Goal: Task Accomplishment & Management: Complete application form

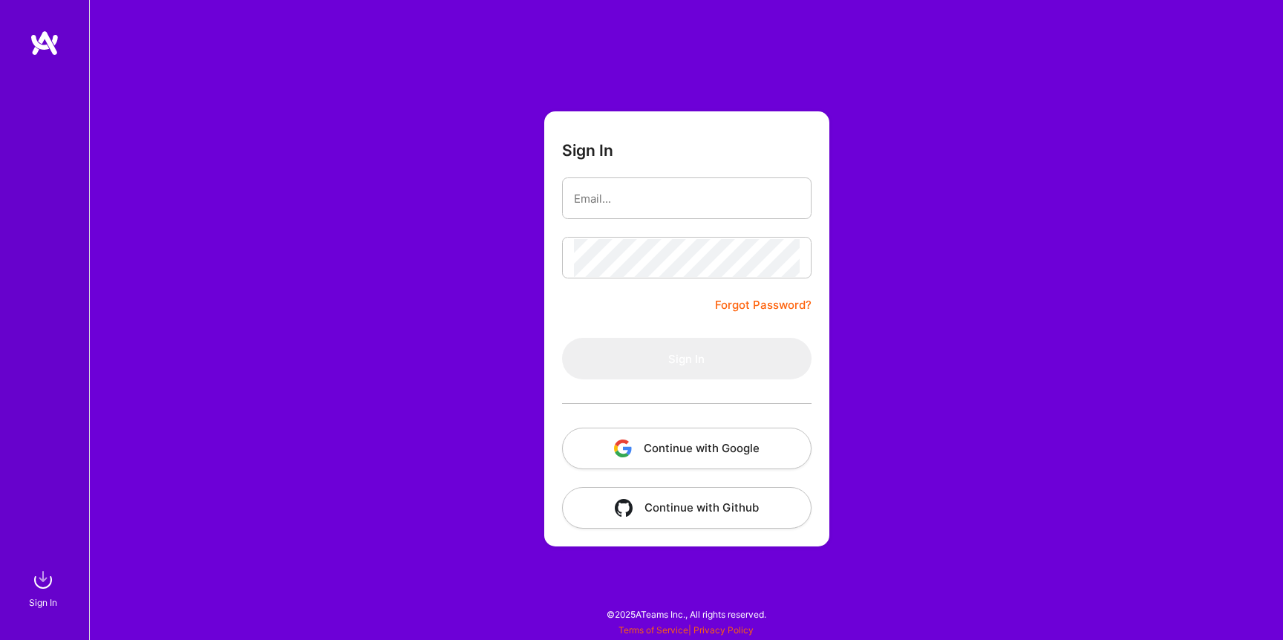
click at [682, 444] on button "Continue with Google" at bounding box center [687, 449] width 250 height 42
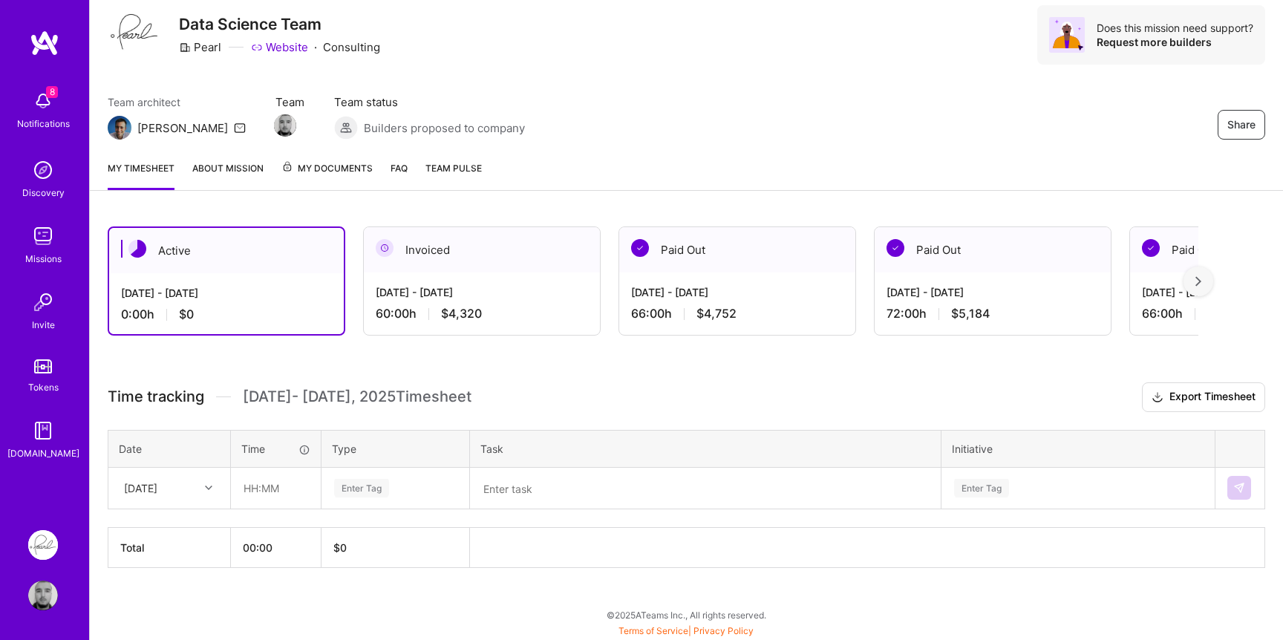
scroll to position [48, 0]
click at [198, 494] on div "[DATE]" at bounding box center [158, 488] width 82 height 25
click at [174, 550] on div "[DATE]" at bounding box center [169, 557] width 120 height 27
click at [266, 480] on input "text" at bounding box center [276, 488] width 88 height 39
click at [194, 489] on div "[DATE]" at bounding box center [158, 488] width 82 height 25
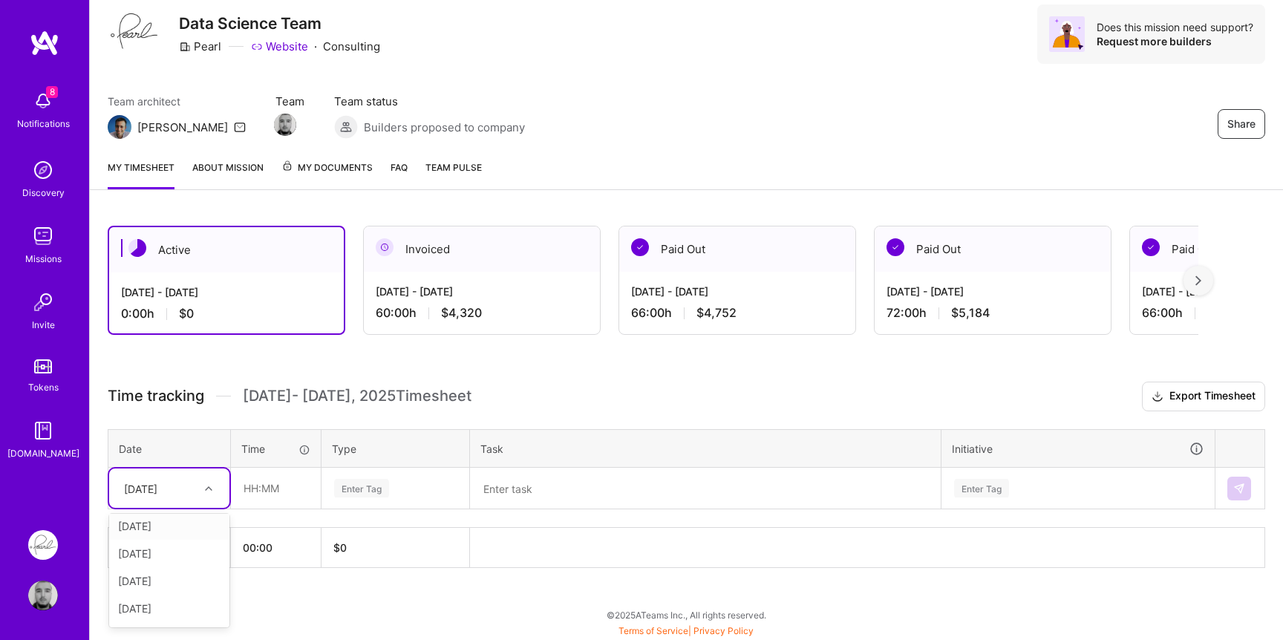
scroll to position [23, 0]
click at [282, 477] on input "text" at bounding box center [276, 488] width 88 height 39
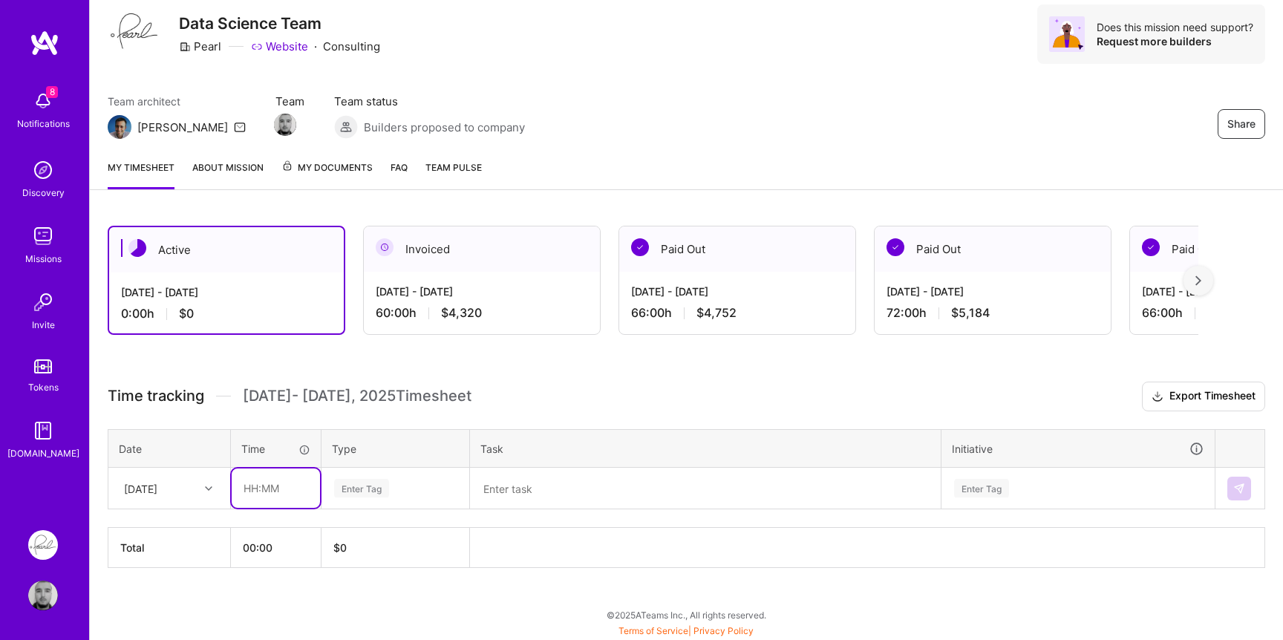
type input "06:00"
click at [356, 492] on div "Enter Tag" at bounding box center [361, 488] width 55 height 23
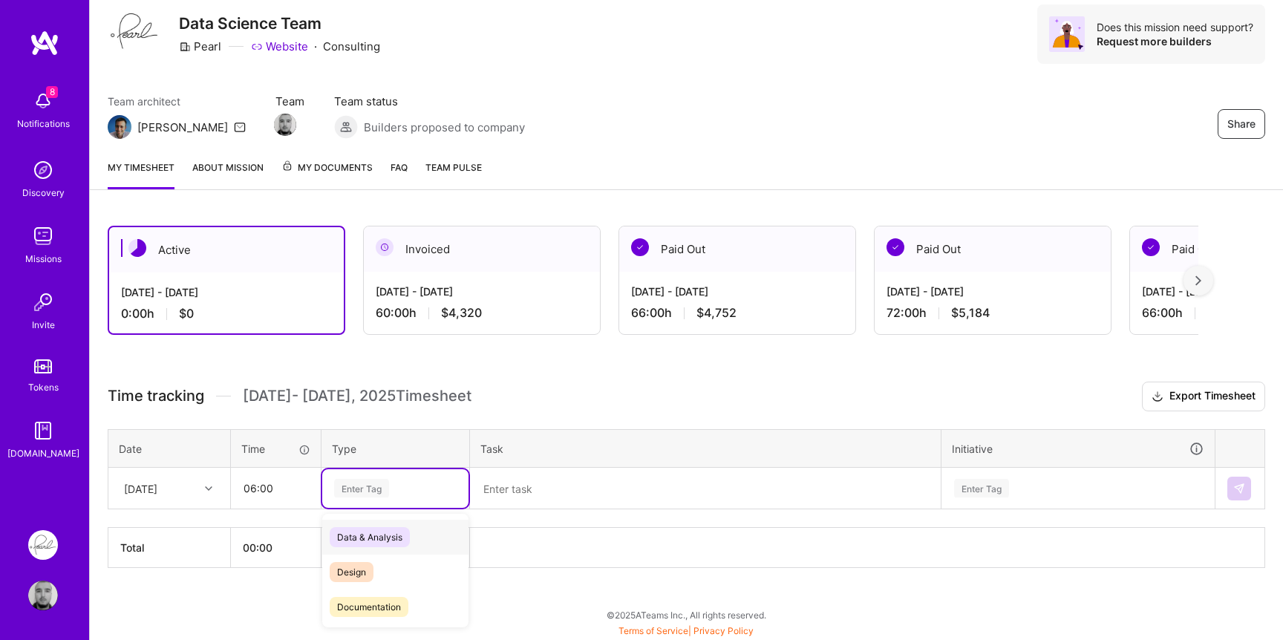
click at [359, 529] on span "Data & Analysis" at bounding box center [370, 537] width 80 height 20
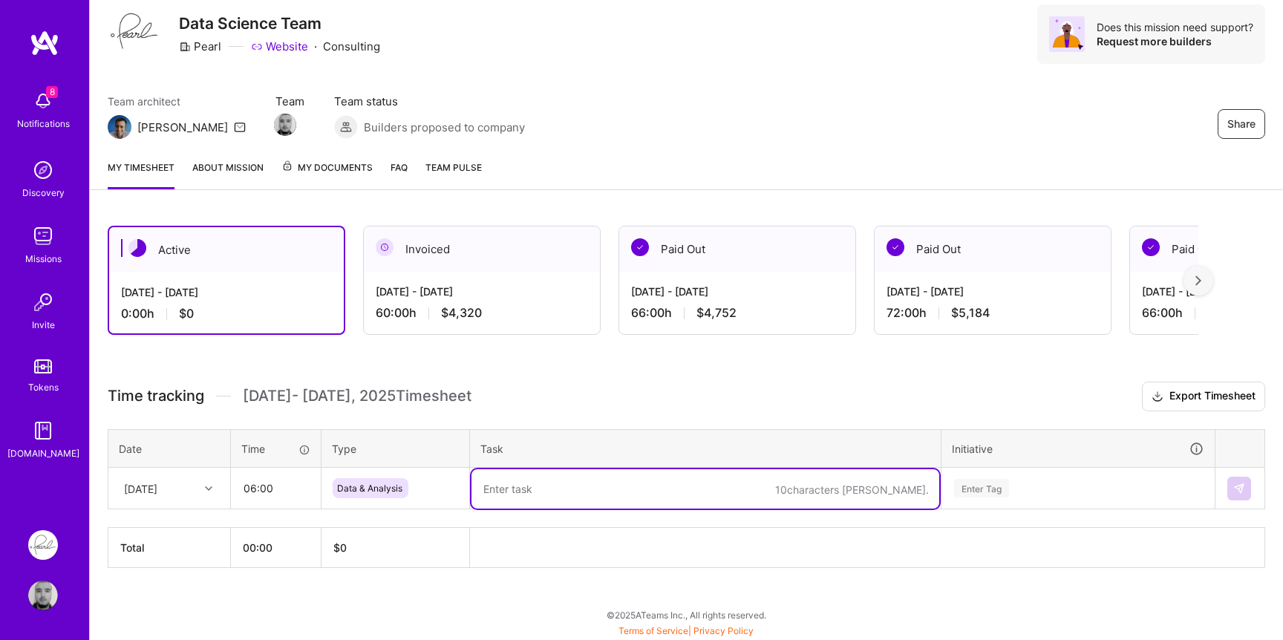
click at [661, 500] on textarea at bounding box center [706, 488] width 468 height 39
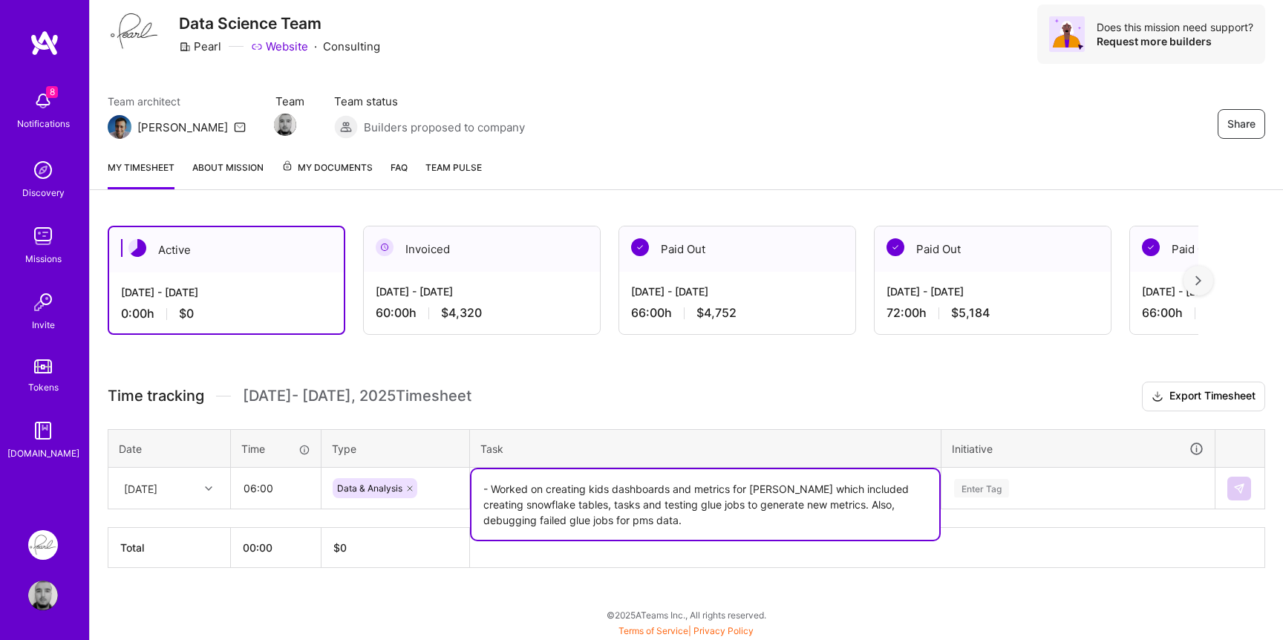
type textarea "- Worked on creating kids dashboards and metrics for [PERSON_NAME] which includ…"
click at [1018, 492] on div "Enter Tag" at bounding box center [1078, 488] width 251 height 19
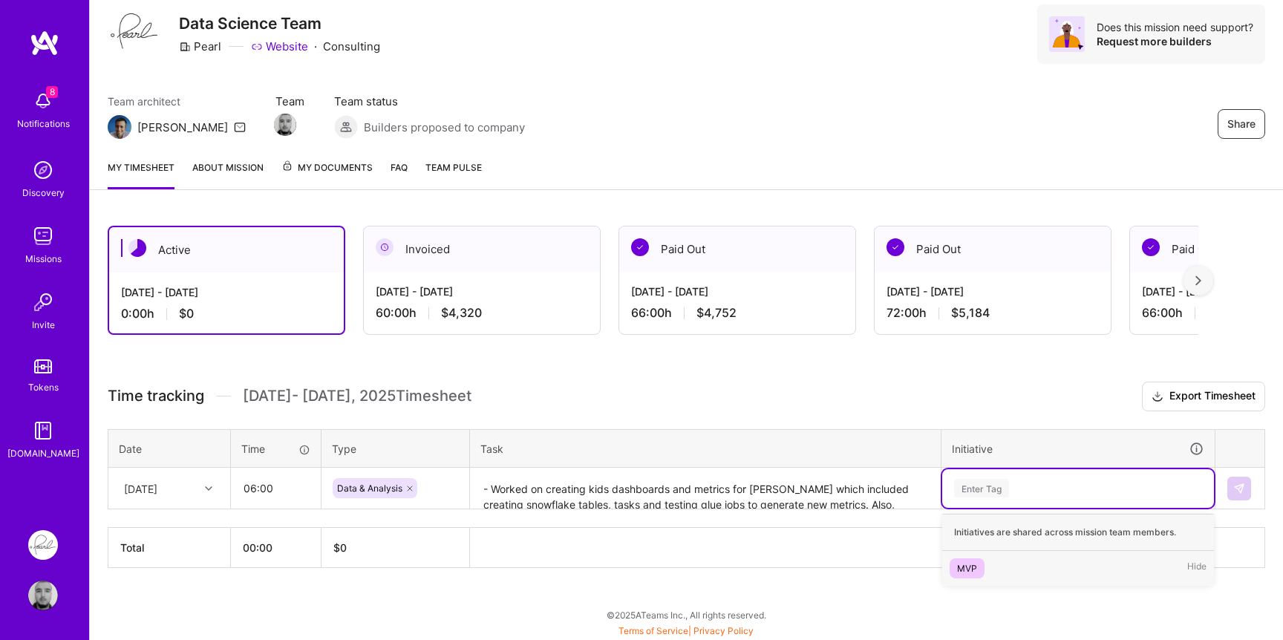
click at [975, 564] on div "MVP" at bounding box center [967, 569] width 20 height 16
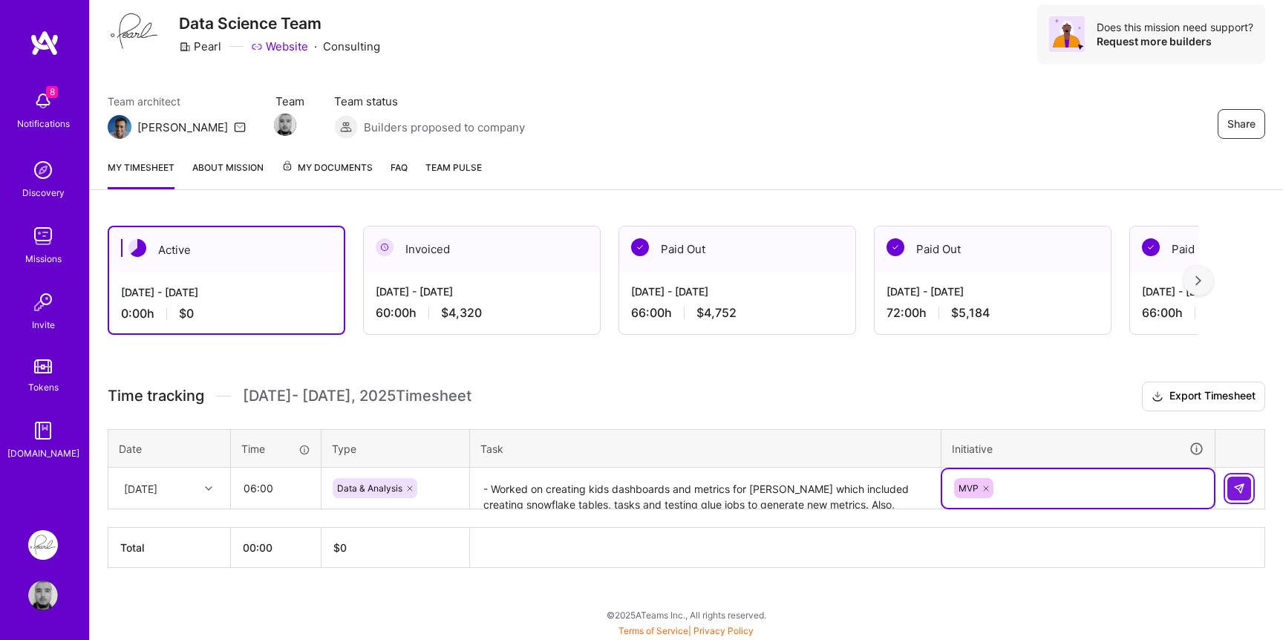
click at [1235, 492] on img at bounding box center [1239, 489] width 12 height 12
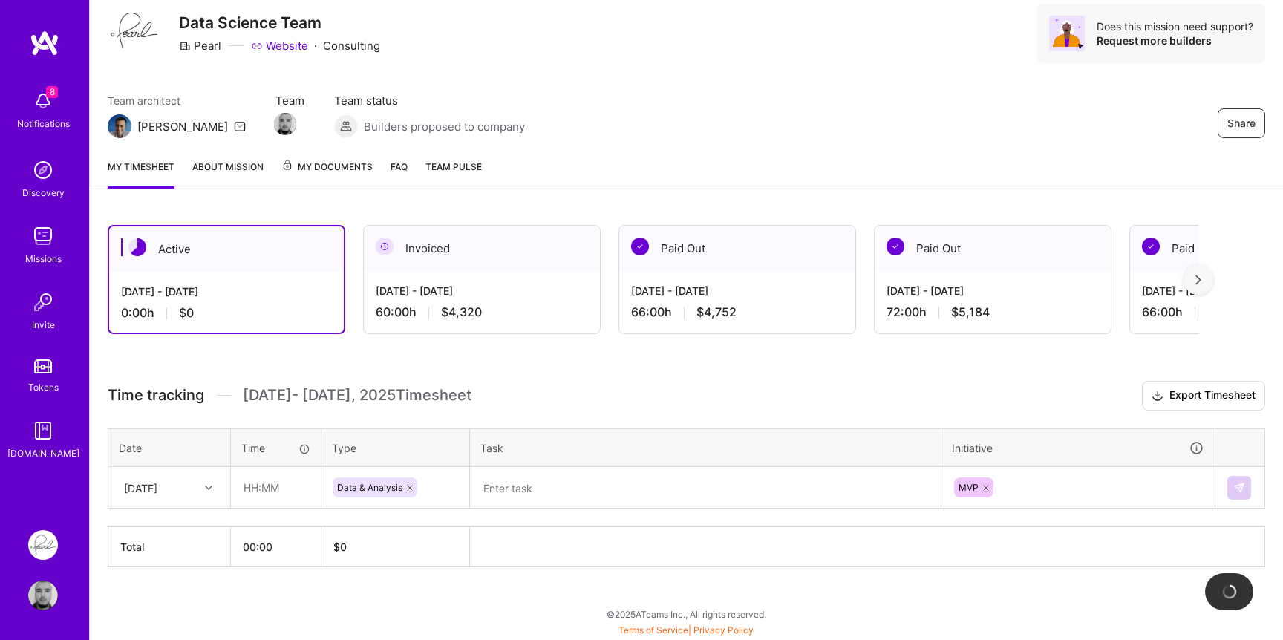
click at [186, 485] on div "[DATE]" at bounding box center [169, 487] width 120 height 39
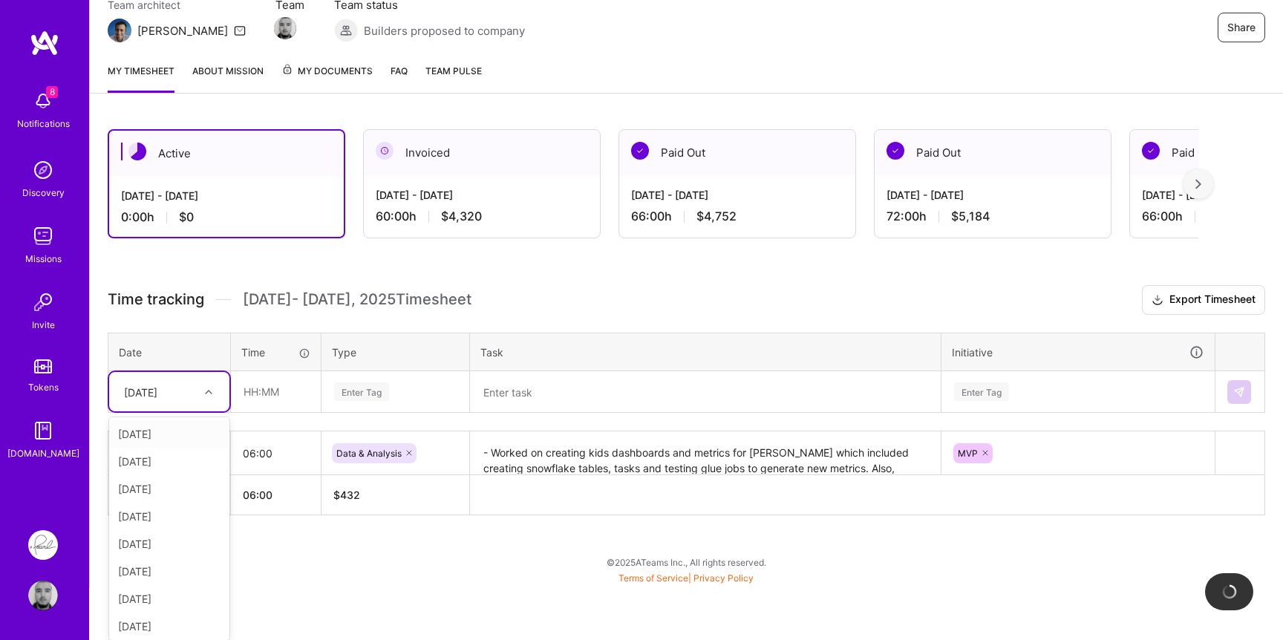
scroll to position [143, 0]
click at [177, 468] on div "[DATE]" at bounding box center [169, 462] width 120 height 27
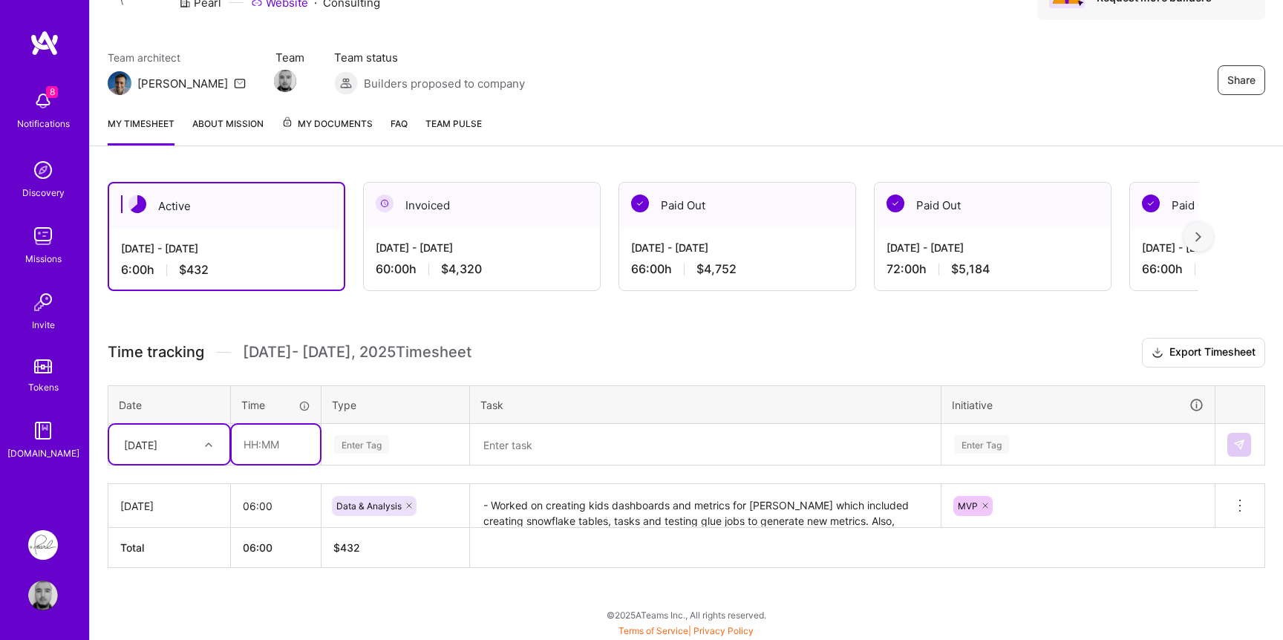
click at [263, 452] on input "text" at bounding box center [276, 444] width 88 height 39
type input "06:00"
click at [374, 458] on div "Enter Tag" at bounding box center [395, 444] width 146 height 39
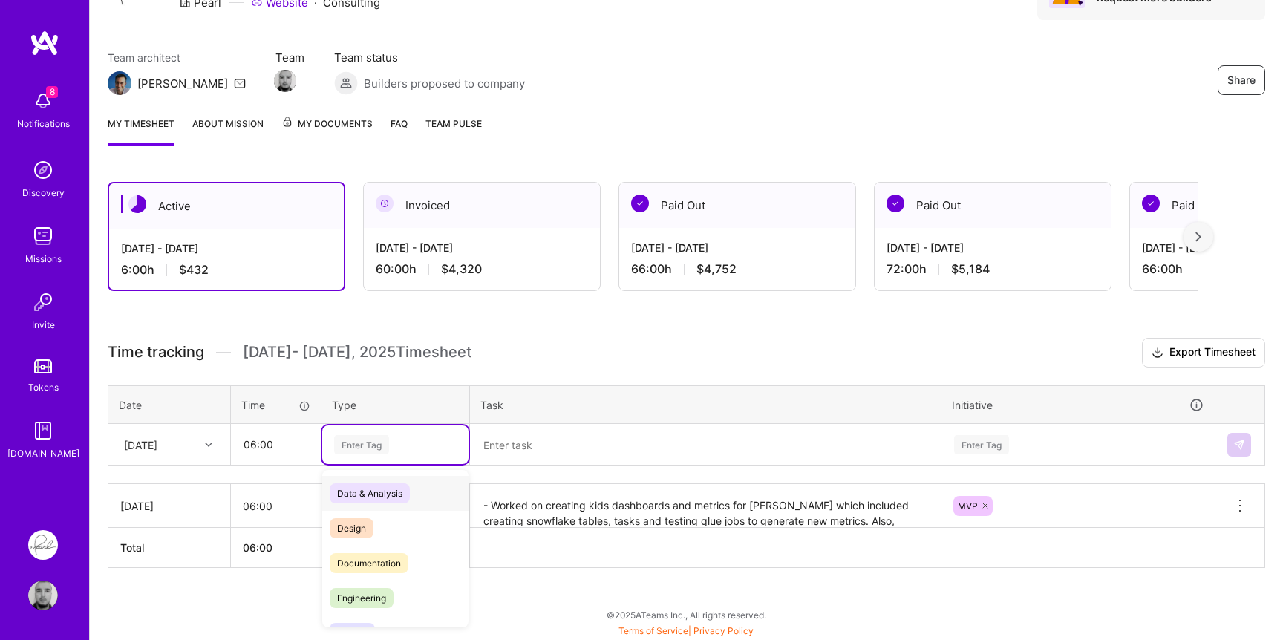
click at [369, 495] on span "Data & Analysis" at bounding box center [370, 493] width 80 height 20
click at [567, 446] on textarea at bounding box center [706, 444] width 468 height 39
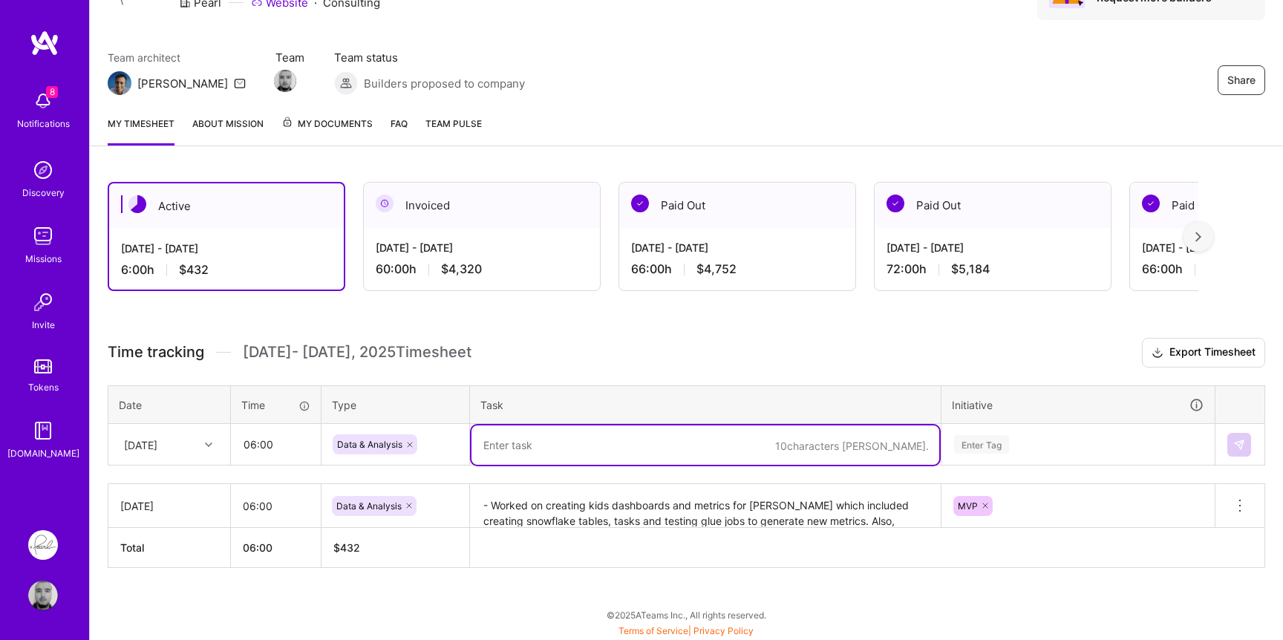
paste textarea "- Worked on creating kids dashboards and metrics for [PERSON_NAME] which includ…"
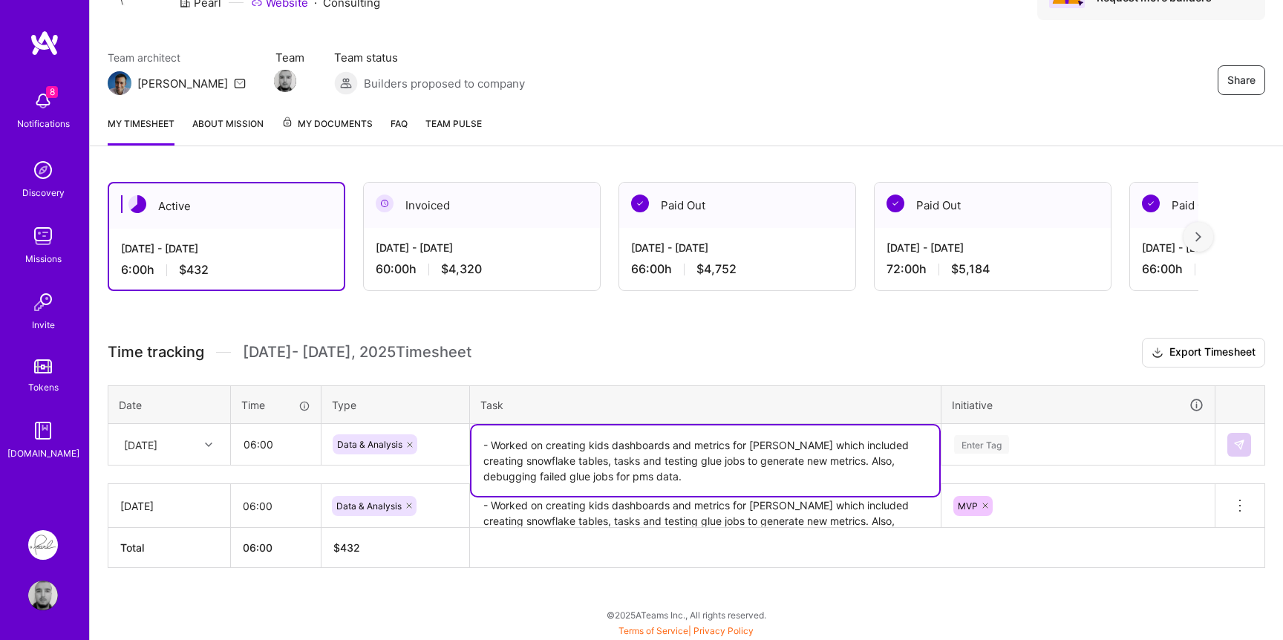
type textarea "- Worked on creating kids dashboards and metrics for [PERSON_NAME] which includ…"
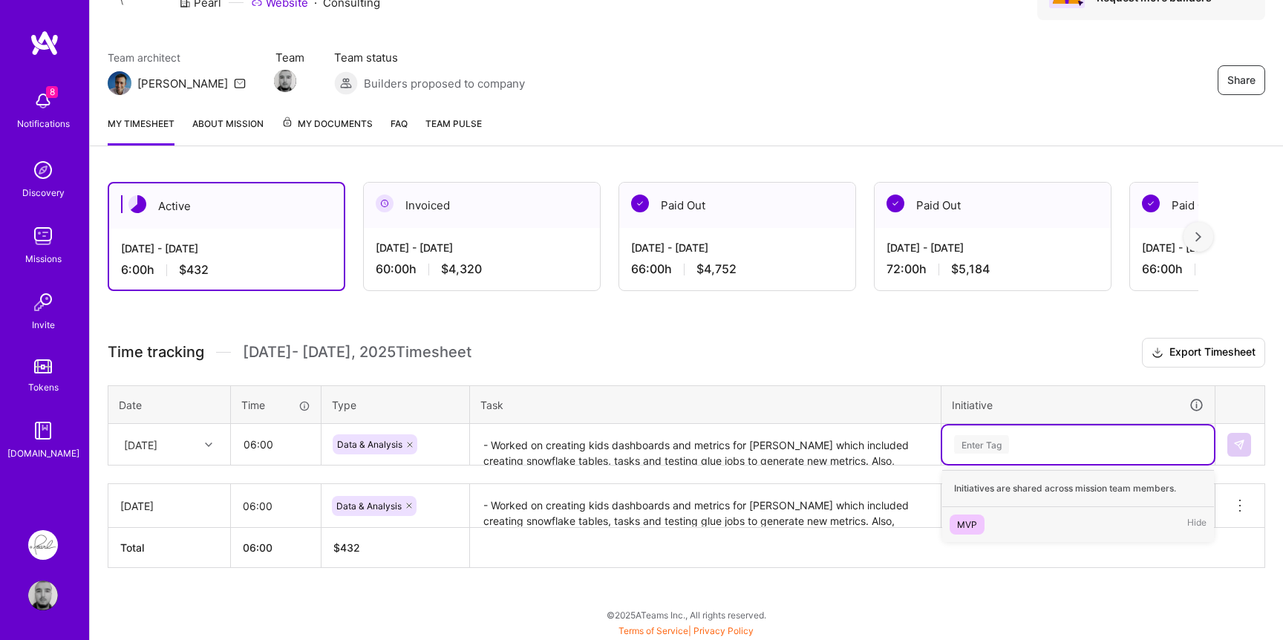
click at [972, 453] on div "Enter Tag" at bounding box center [1078, 444] width 272 height 39
click at [962, 517] on div "MVP" at bounding box center [967, 525] width 20 height 16
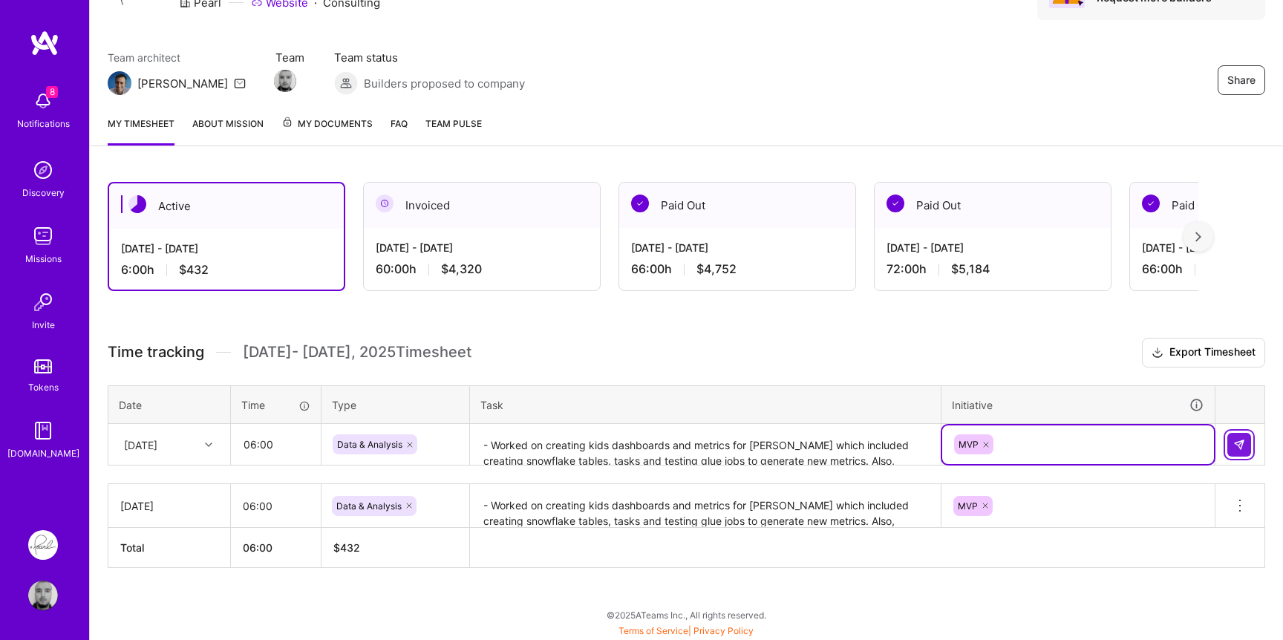
click at [1239, 436] on button at bounding box center [1239, 445] width 24 height 24
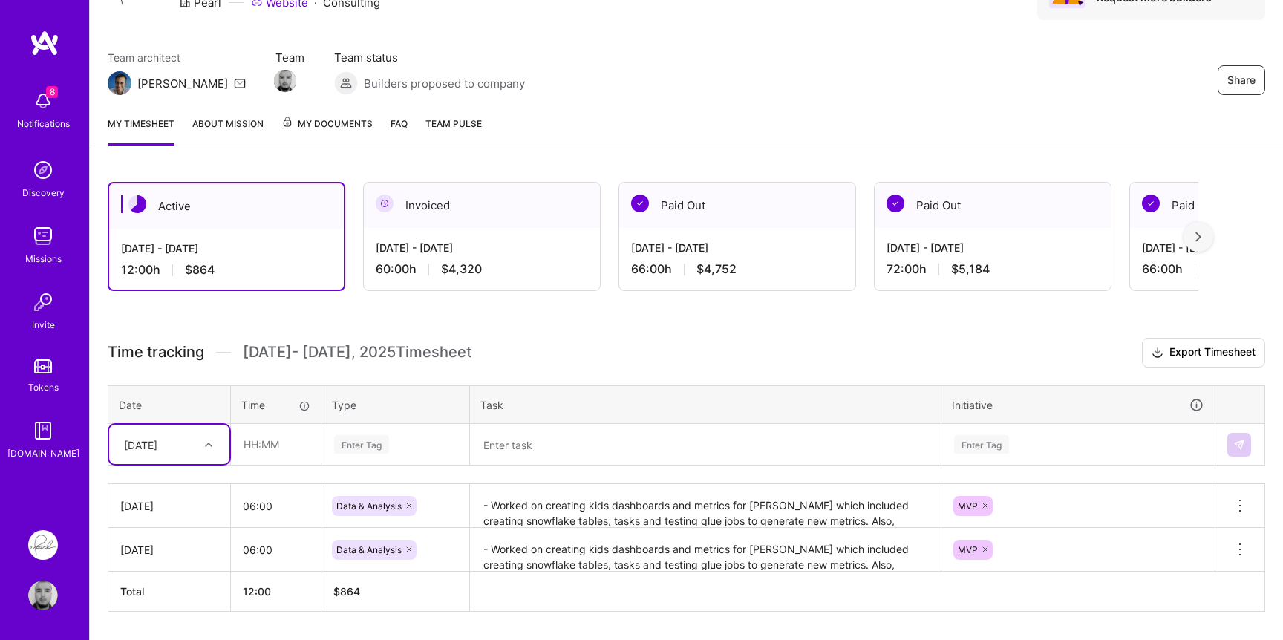
scroll to position [135, 0]
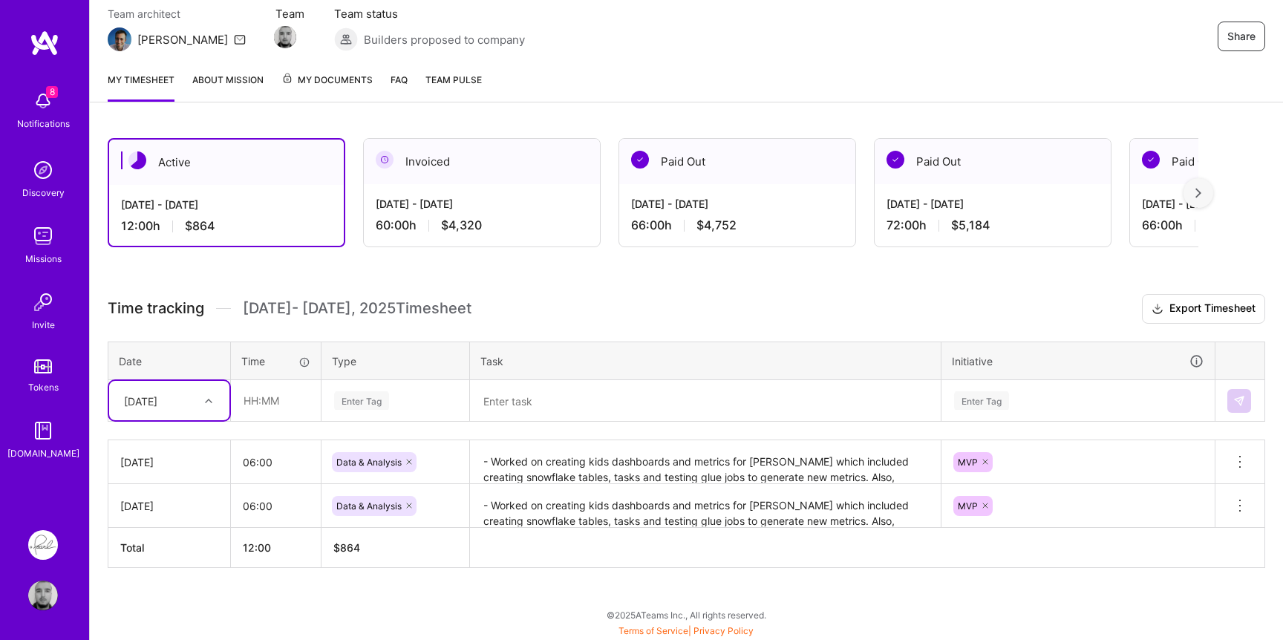
click at [194, 420] on div "option [DATE], selected. Select is focused ,type to refine list, press Down to …" at bounding box center [169, 400] width 120 height 39
click at [378, 316] on span "[DATE] - [DATE] Timesheet" at bounding box center [357, 308] width 229 height 19
click at [188, 399] on div "[DATE]" at bounding box center [158, 400] width 82 height 25
click at [175, 494] on div "[DATE]" at bounding box center [169, 497] width 120 height 27
click at [295, 395] on input "text" at bounding box center [276, 400] width 88 height 39
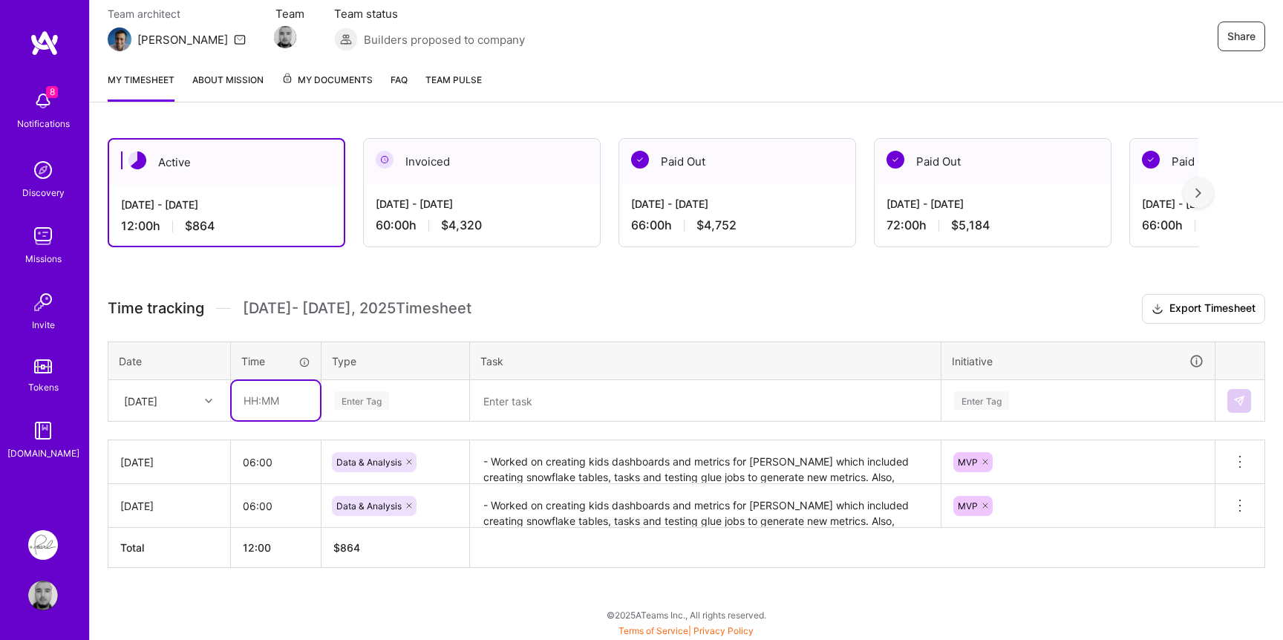
type input "06:00"
click at [389, 400] on div "Enter Tag" at bounding box center [361, 400] width 55 height 23
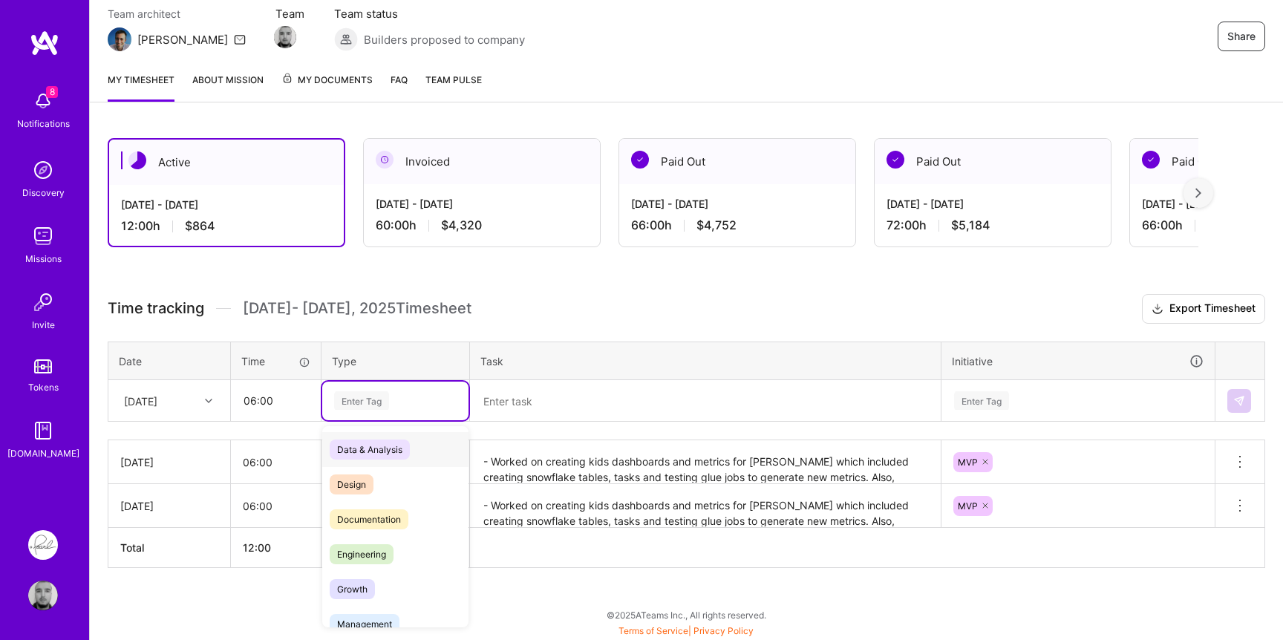
click at [381, 451] on span "Data & Analysis" at bounding box center [370, 450] width 80 height 20
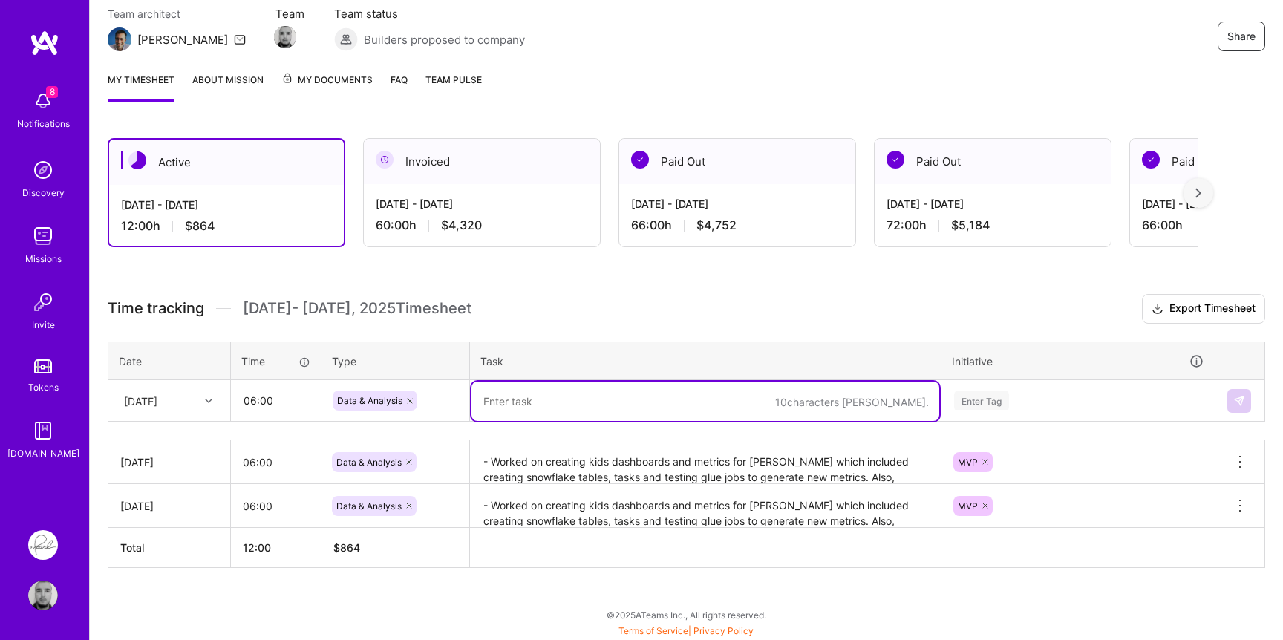
click at [564, 395] on textarea at bounding box center [706, 401] width 468 height 39
paste textarea "- Worked on creating kids dashboards and metrics for [PERSON_NAME] which includ…"
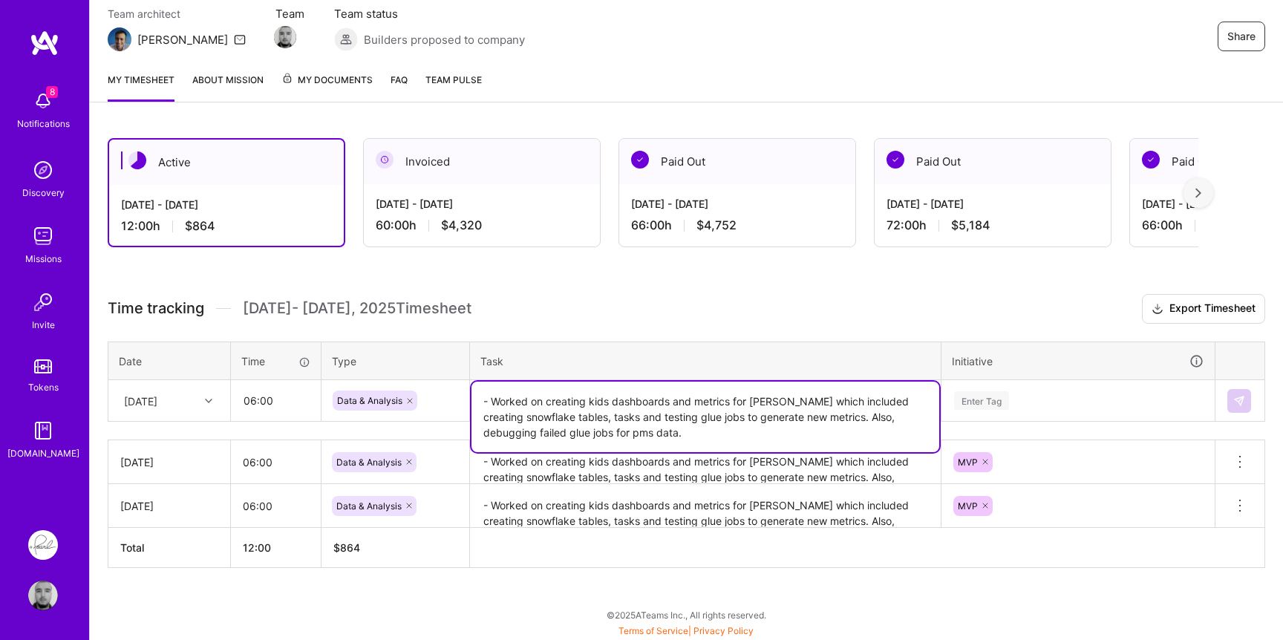
click at [614, 435] on textarea "- Worked on creating kids dashboards and metrics for [PERSON_NAME] which includ…" at bounding box center [706, 417] width 468 height 71
drag, startPoint x: 614, startPoint y: 435, endPoint x: 866, endPoint y: 417, distance: 252.4
click at [866, 417] on textarea "- Worked on creating kids dashboards and metrics for [PERSON_NAME] which includ…" at bounding box center [706, 417] width 468 height 71
click at [805, 426] on textarea "- Worked on creating kids dashboards and metrics for [PERSON_NAME] which includ…" at bounding box center [706, 417] width 468 height 71
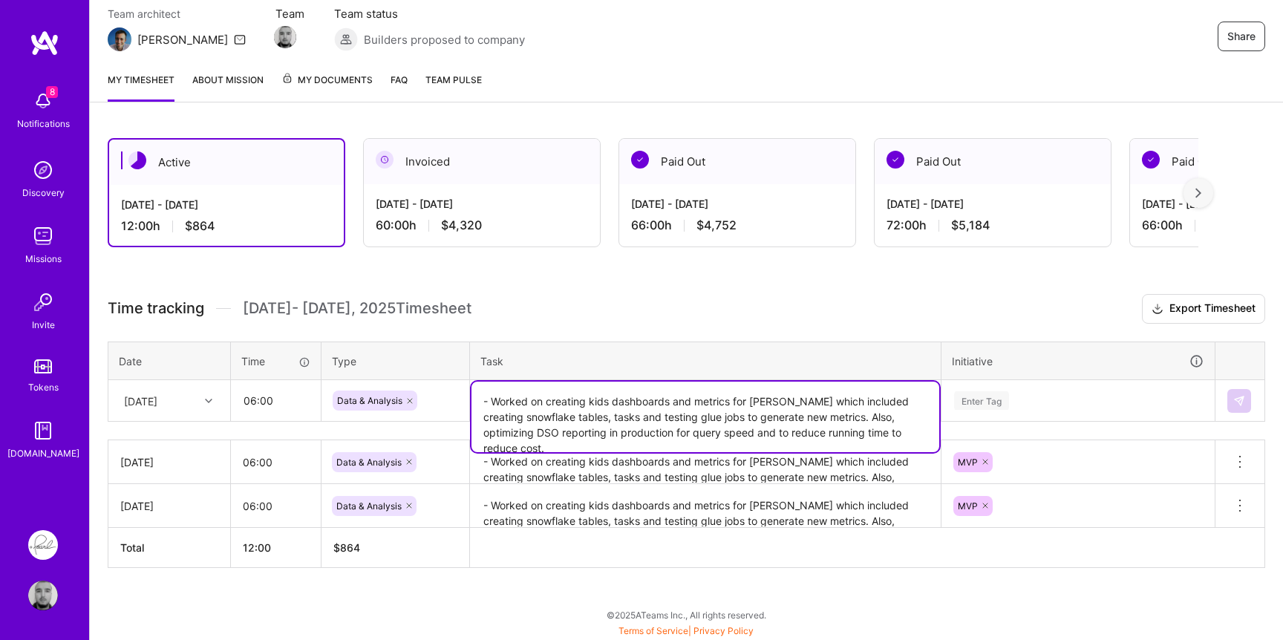
click at [805, 426] on textarea "- Worked on creating kids dashboards and metrics for [PERSON_NAME] which includ…" at bounding box center [706, 417] width 468 height 71
type textarea "- Worked on creating kids dashboards and metrics for [PERSON_NAME] which includ…"
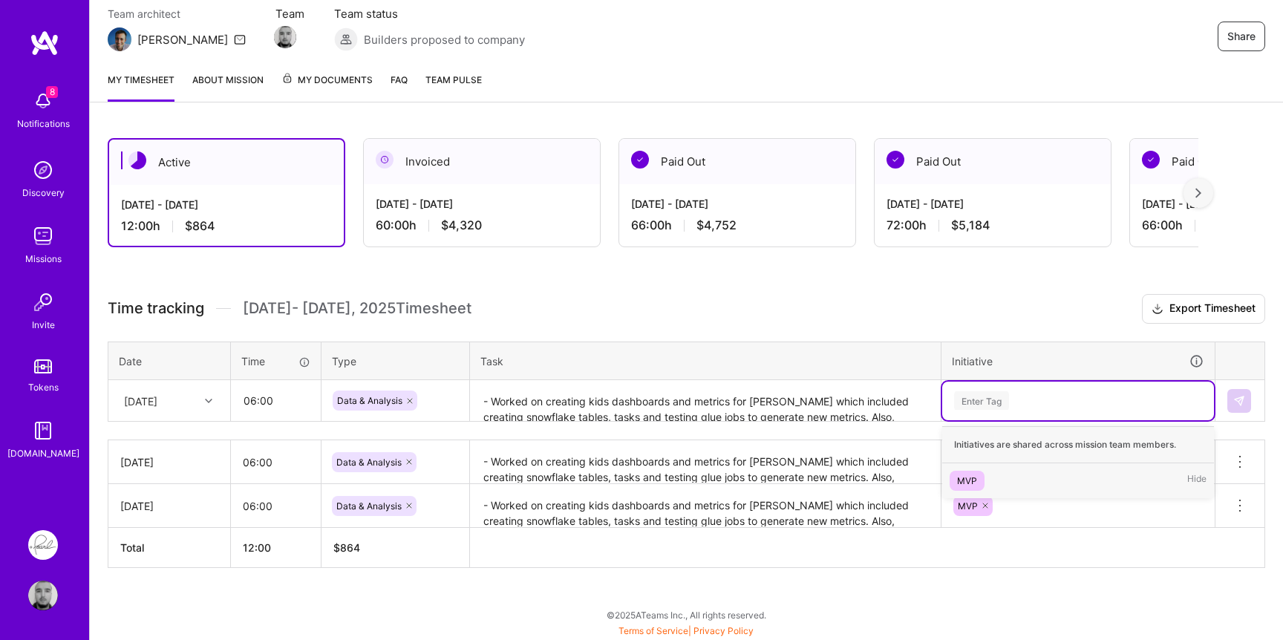
click at [1005, 404] on div "Enter Tag" at bounding box center [981, 400] width 55 height 23
click at [969, 474] on div "MVP" at bounding box center [967, 481] width 20 height 16
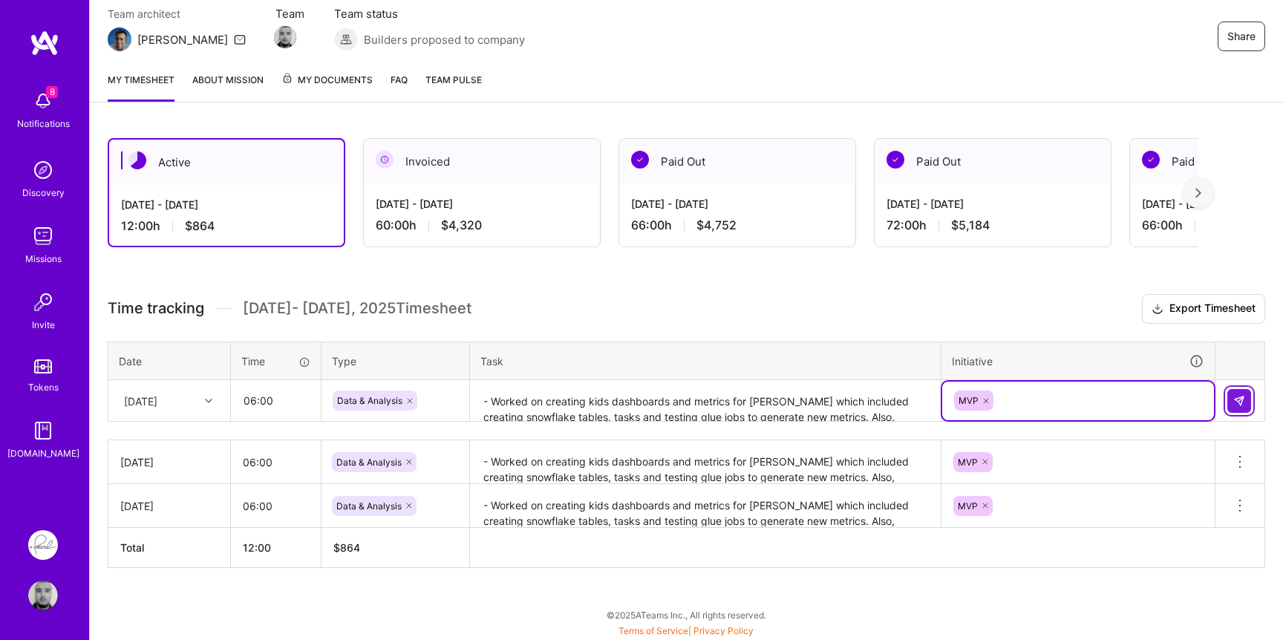
click at [1232, 394] on button at bounding box center [1239, 401] width 24 height 24
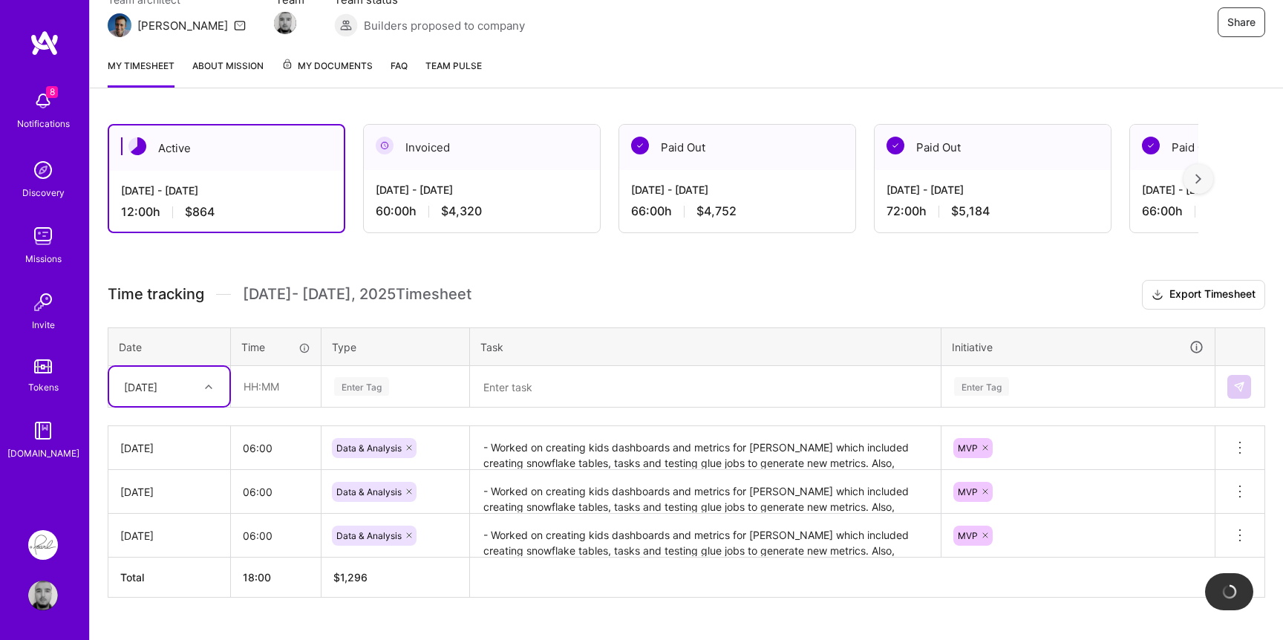
click at [172, 395] on div "[DATE]" at bounding box center [158, 386] width 82 height 25
click at [160, 510] on div "[DATE]" at bounding box center [169, 511] width 120 height 27
click at [299, 391] on input "text" at bounding box center [276, 386] width 88 height 39
type input "06:00"
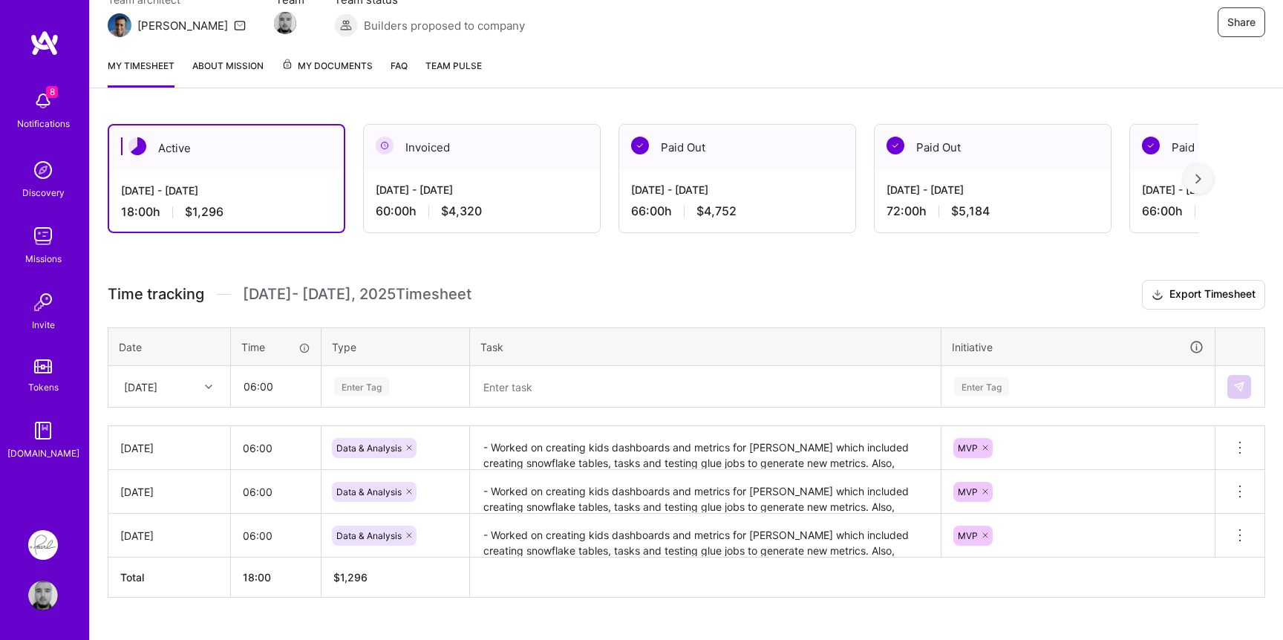
click at [387, 386] on div "Enter Tag" at bounding box center [361, 386] width 55 height 23
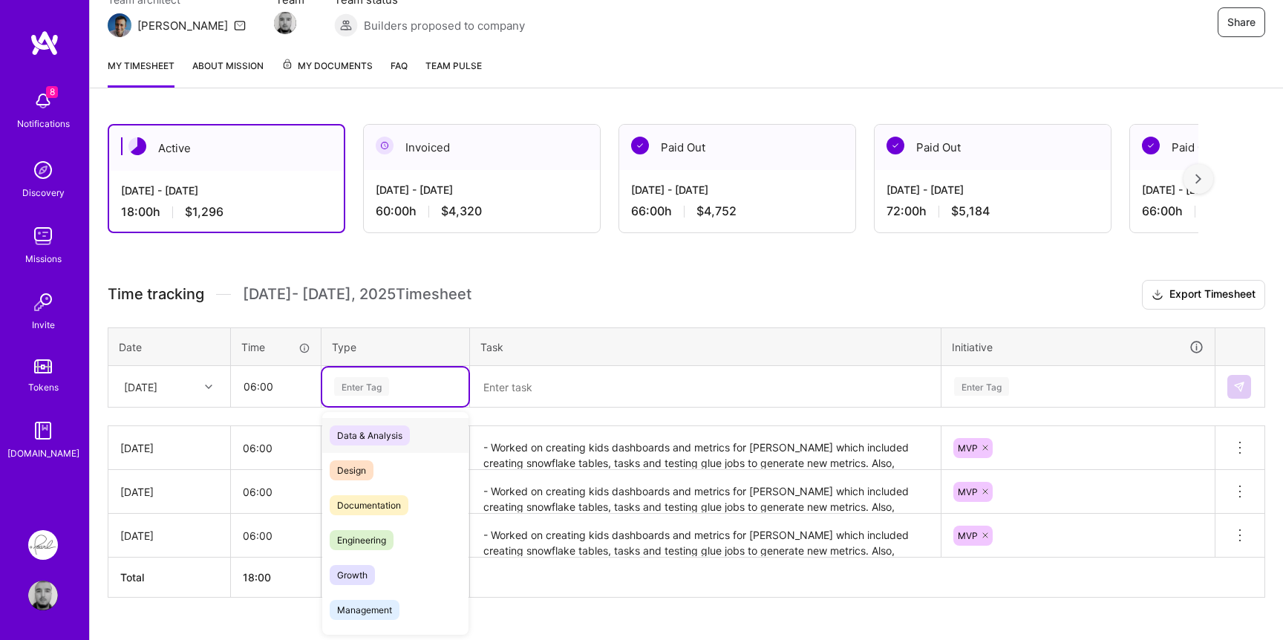
click at [385, 423] on div "Data & Analysis" at bounding box center [395, 435] width 146 height 35
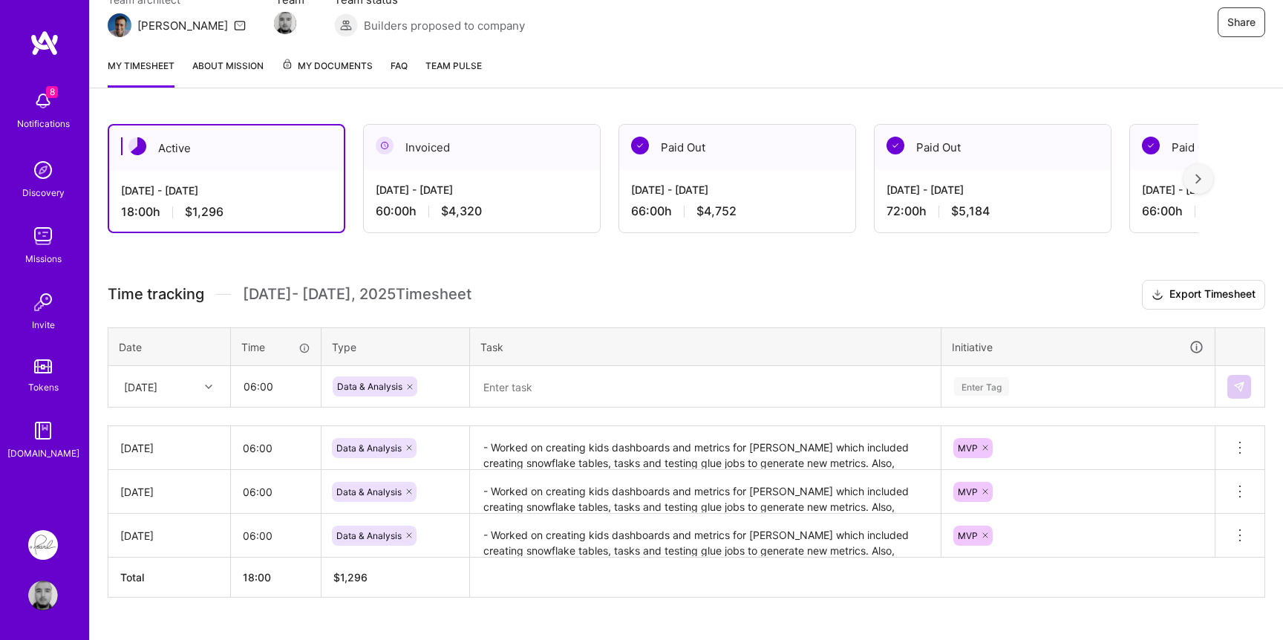
click at [572, 350] on th "Task" at bounding box center [706, 346] width 472 height 39
click at [550, 384] on textarea at bounding box center [706, 387] width 468 height 39
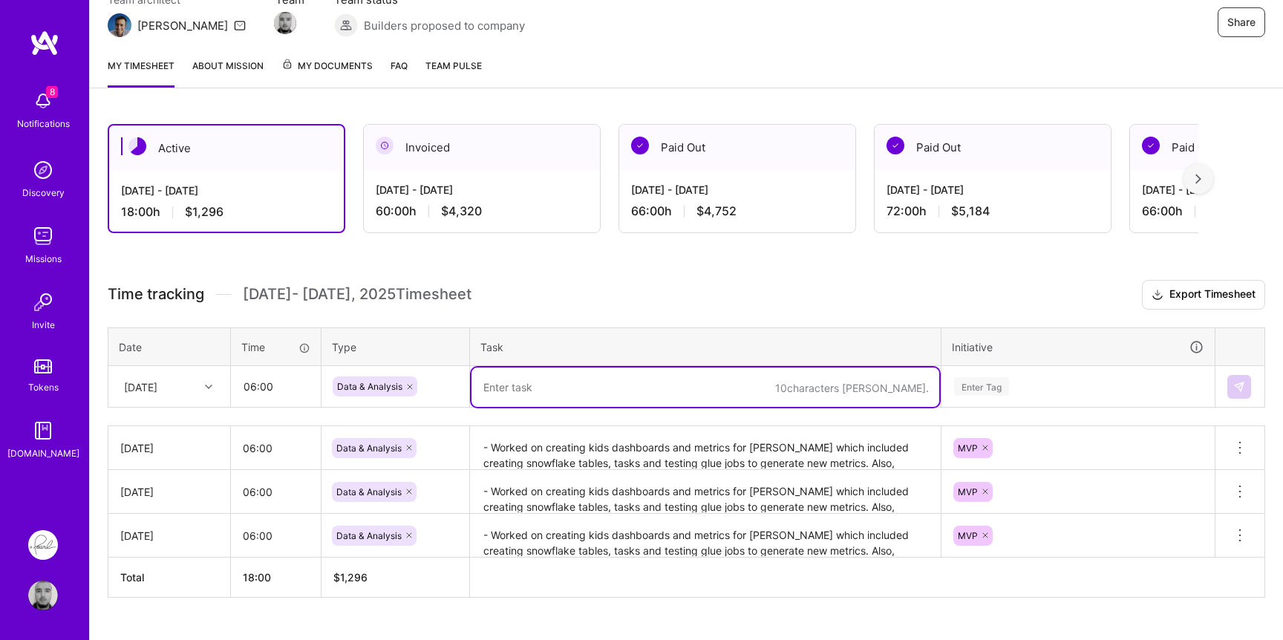
paste textarea "- Worked on creating kids dashboards and metrics for [PERSON_NAME] which includ…"
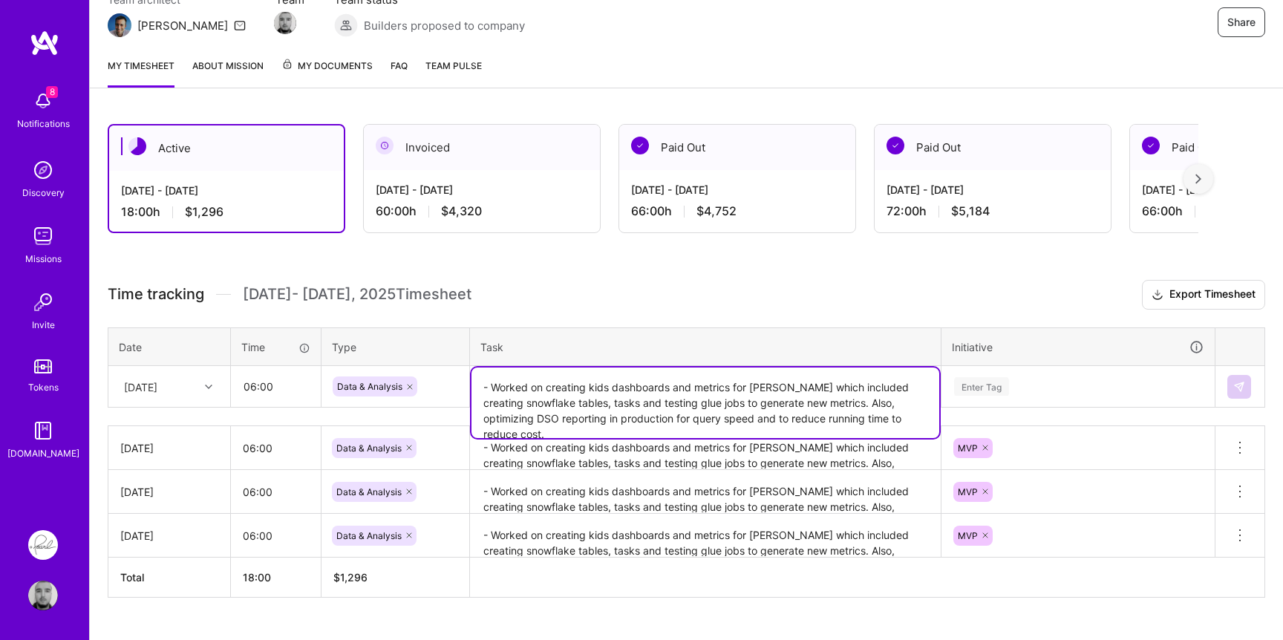
type textarea "- Worked on creating kids dashboards and metrics for [PERSON_NAME] which includ…"
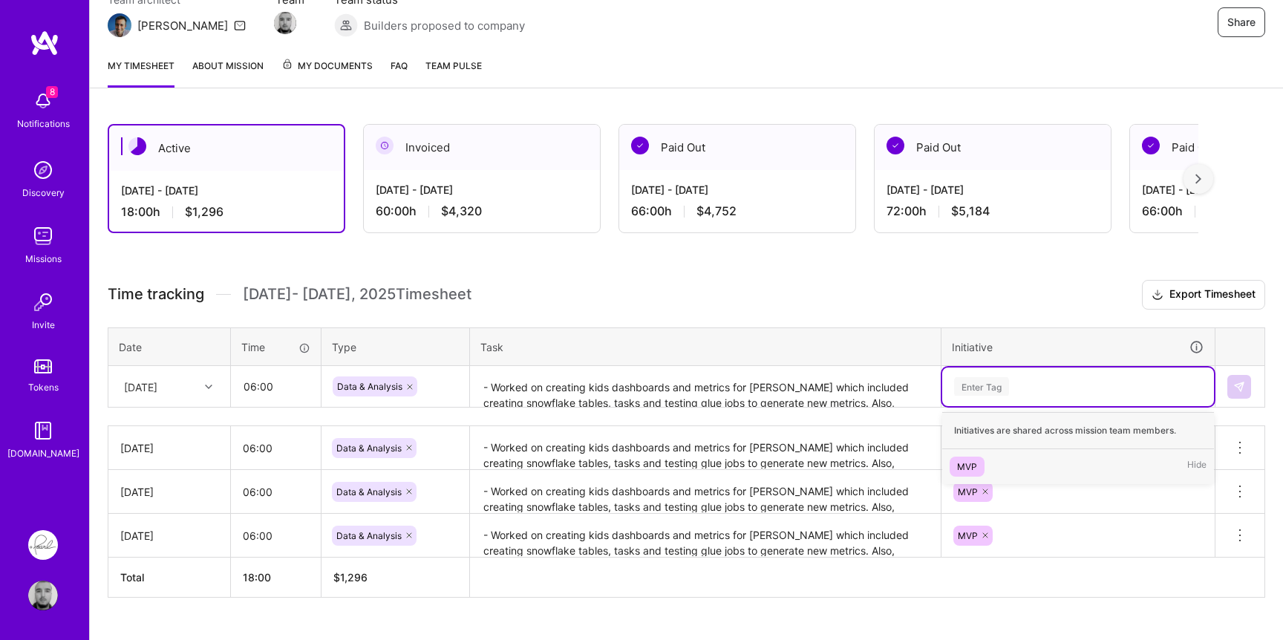
click at [1084, 391] on div "Enter Tag" at bounding box center [1078, 386] width 251 height 19
click at [1007, 397] on div "Enter Tag" at bounding box center [1078, 387] width 272 height 39
click at [976, 460] on span "MVP" at bounding box center [967, 467] width 35 height 20
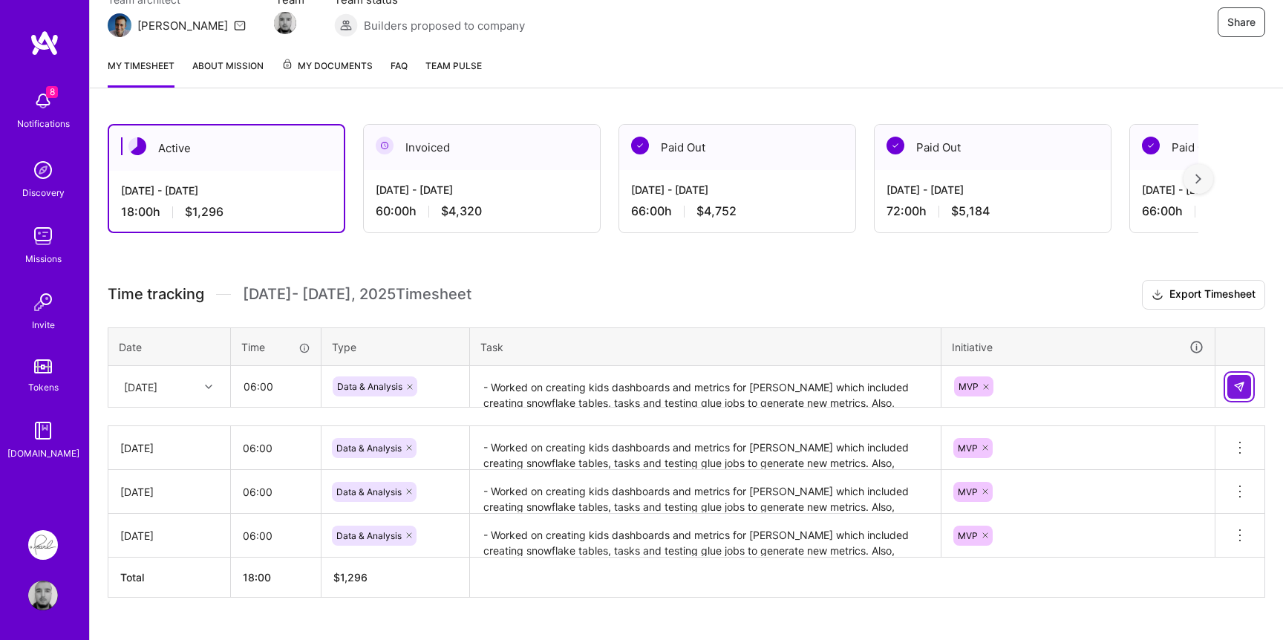
click at [1234, 381] on img at bounding box center [1239, 387] width 12 height 12
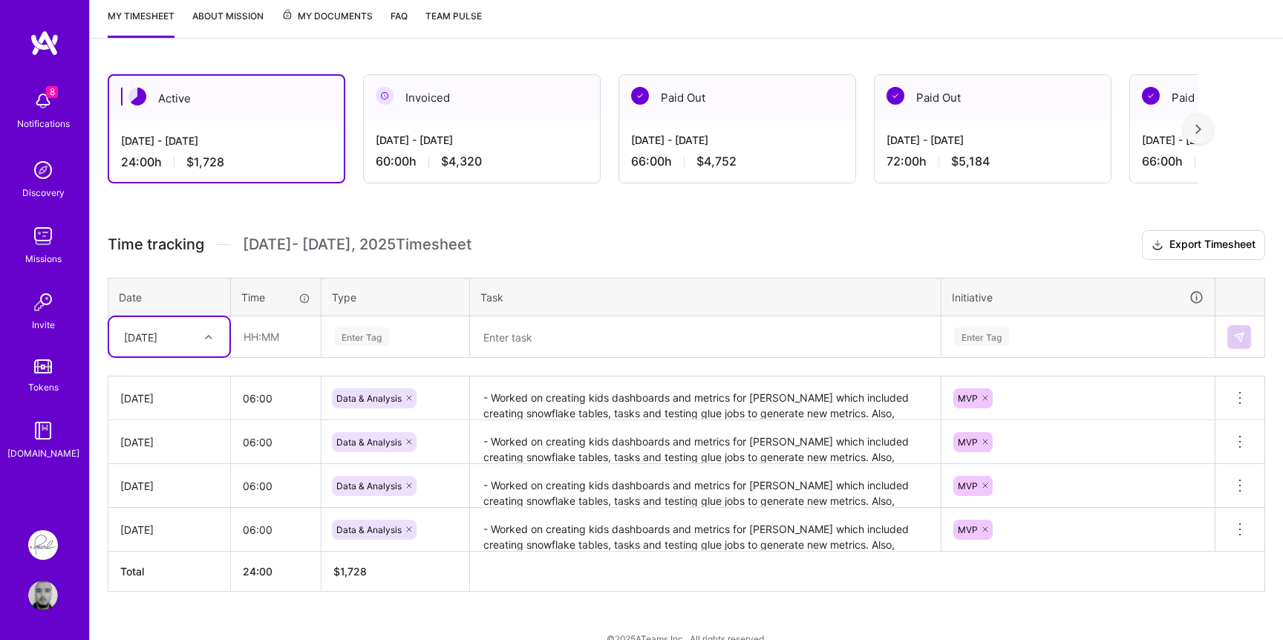
scroll to position [201, 0]
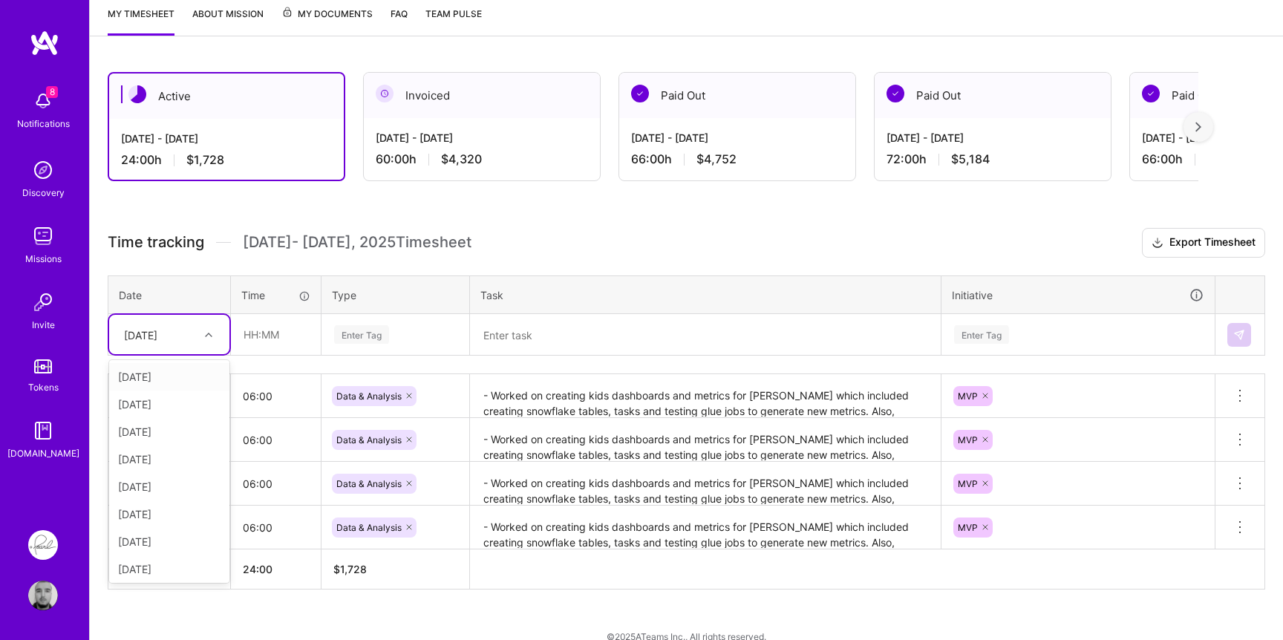
click at [171, 326] on div "[DATE]" at bounding box center [158, 334] width 82 height 25
click at [163, 526] on div "[DATE]" at bounding box center [169, 522] width 120 height 27
click at [290, 322] on input "text" at bounding box center [276, 334] width 88 height 39
type input "06:00"
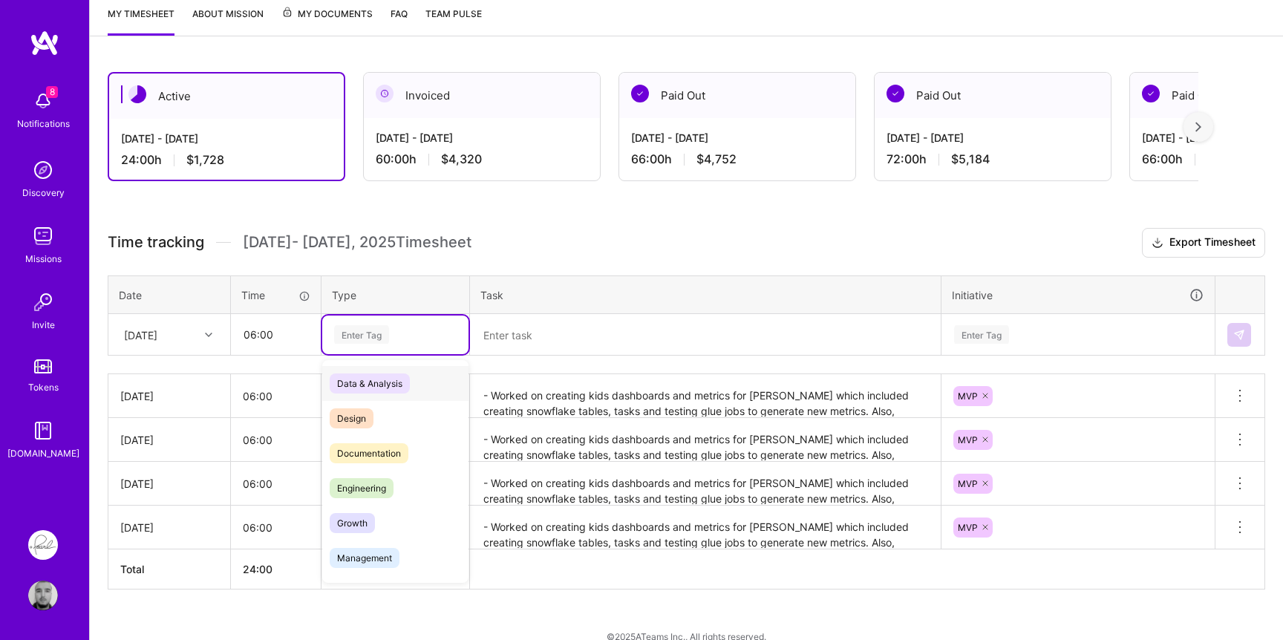
click at [354, 340] on div "Enter Tag" at bounding box center [361, 334] width 55 height 23
click at [362, 382] on span "Data & Analysis" at bounding box center [370, 384] width 80 height 20
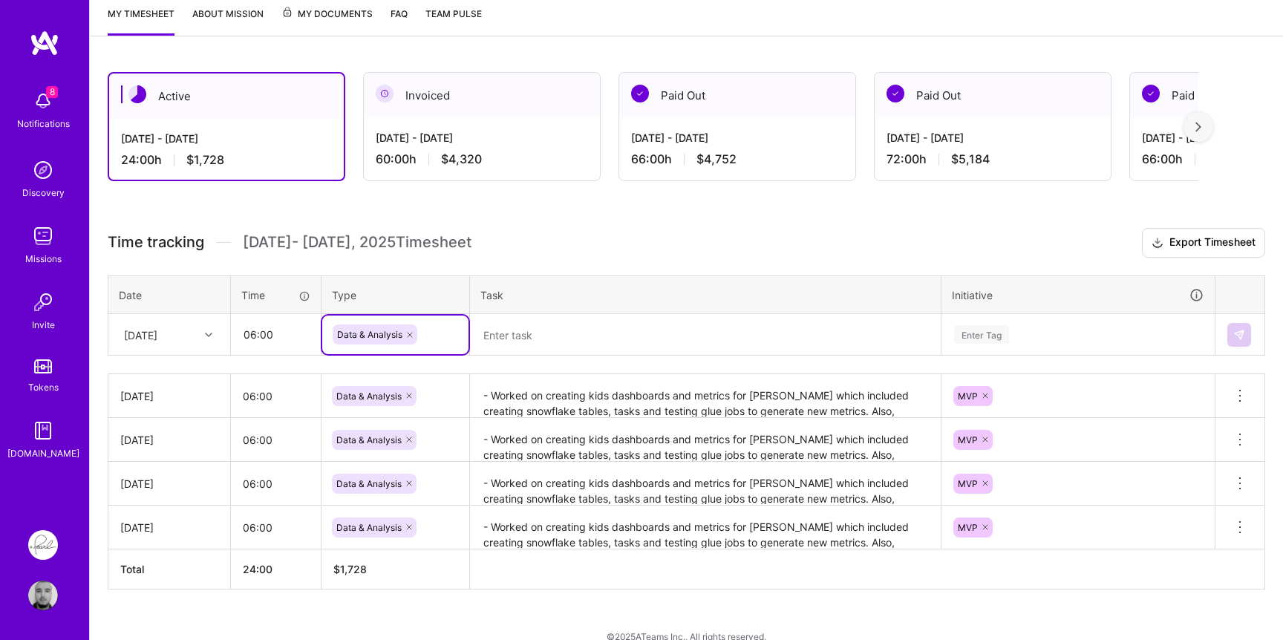
click at [528, 328] on textarea at bounding box center [706, 335] width 468 height 39
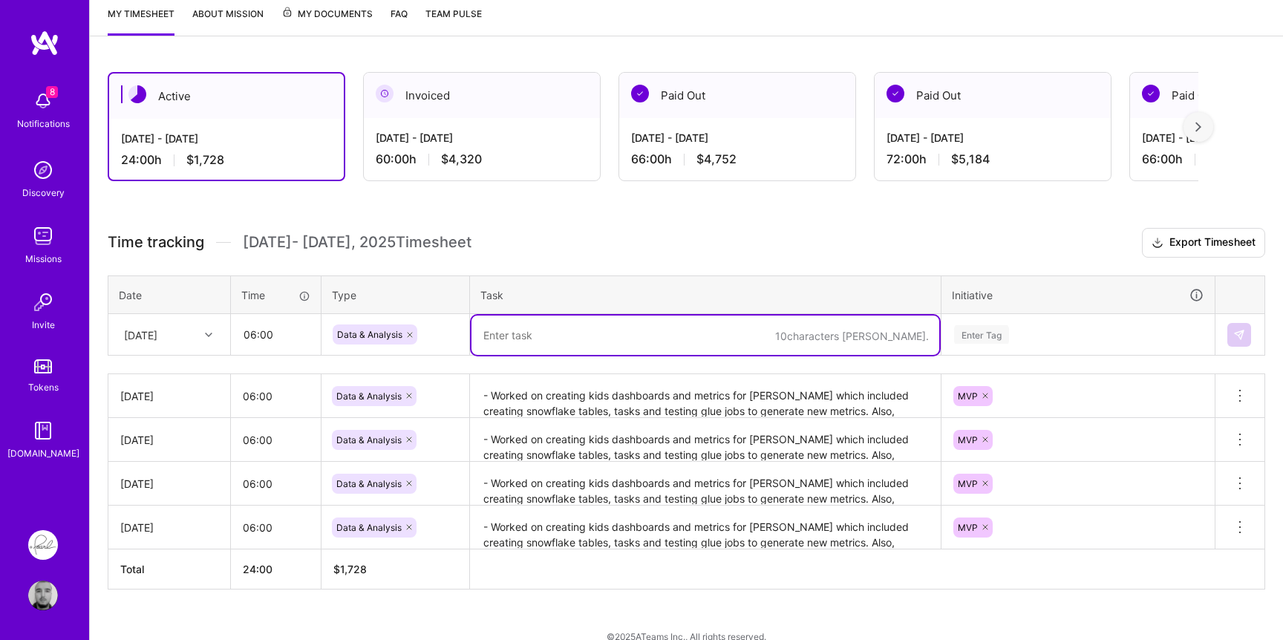
paste textarea "- Worked on creating kids dashboards and metrics for [PERSON_NAME] which includ…"
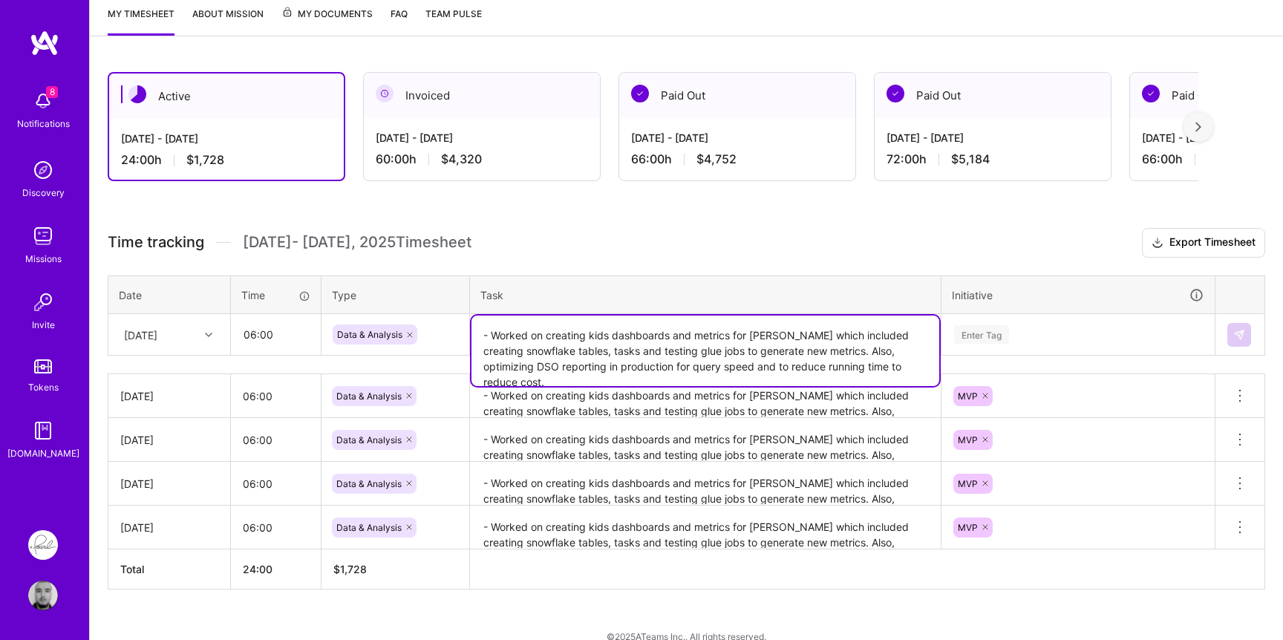
click at [864, 348] on textarea "- Worked on creating kids dashboards and metrics for [PERSON_NAME] which includ…" at bounding box center [706, 351] width 468 height 71
drag, startPoint x: 864, startPoint y: 349, endPoint x: 897, endPoint y: 361, distance: 34.8
click at [897, 361] on textarea "- Worked on creating kids dashboards and metrics for [PERSON_NAME] which includ…" at bounding box center [706, 351] width 468 height 71
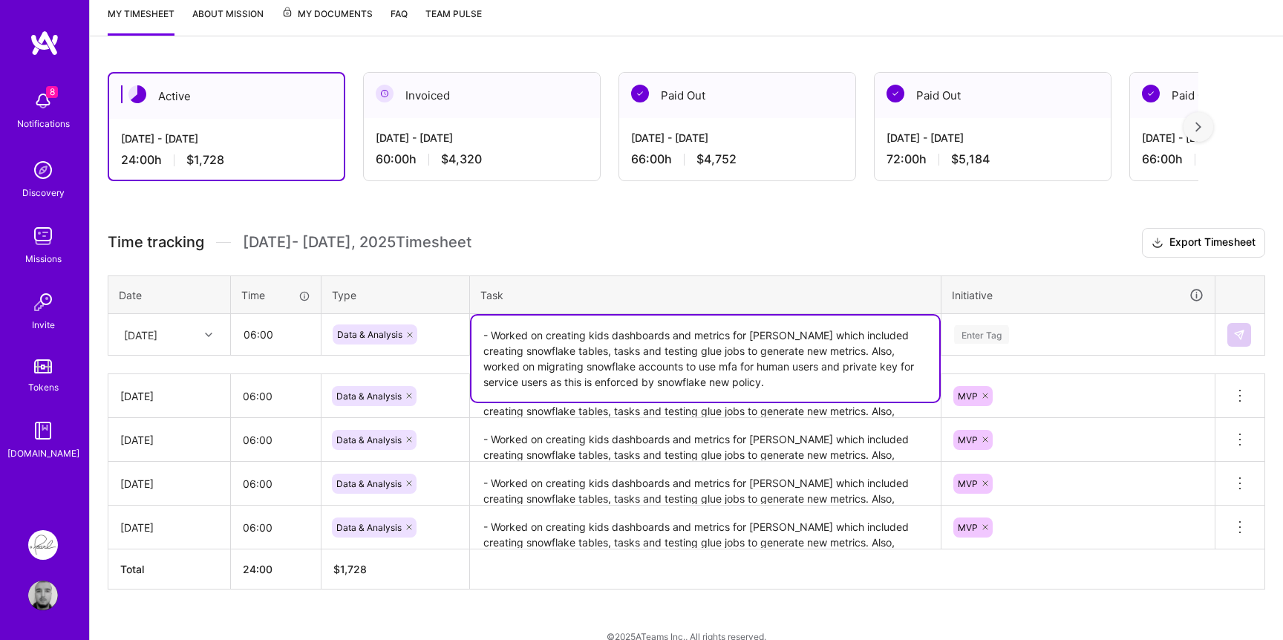
click at [763, 355] on textarea "- Worked on creating kids dashboards and metrics for [PERSON_NAME] which includ…" at bounding box center [706, 359] width 468 height 86
type textarea "- Worked on creating kids dashboards and metrics for [PERSON_NAME] which includ…"
click at [992, 340] on div "Enter Tag" at bounding box center [981, 334] width 55 height 23
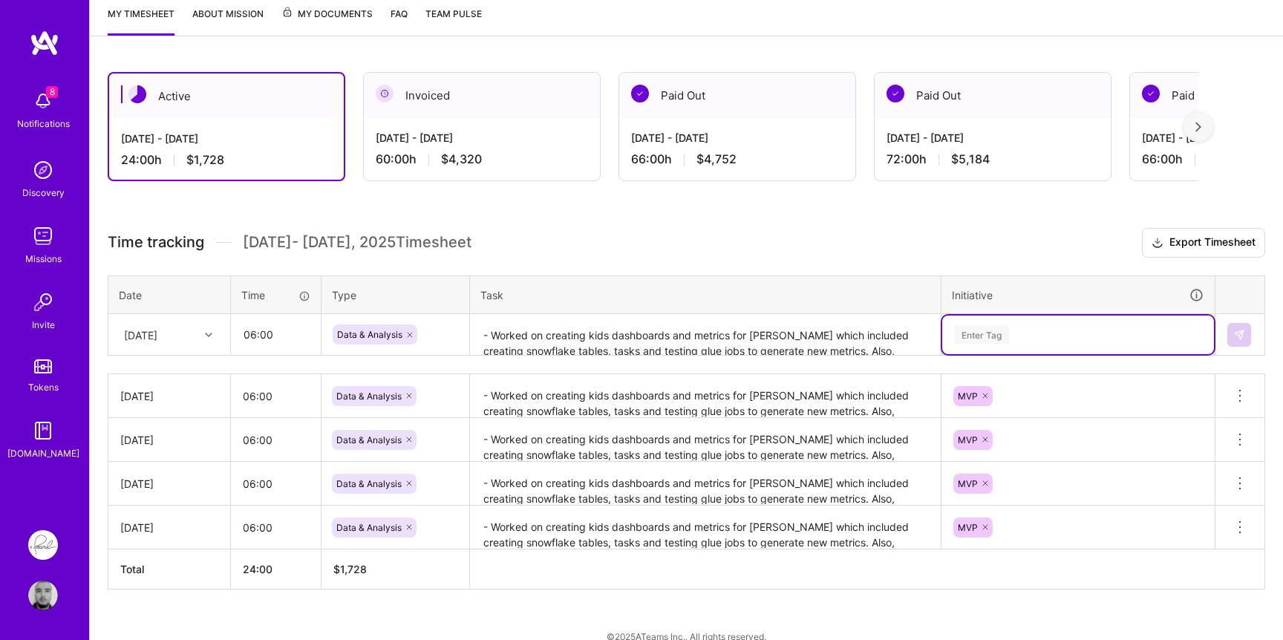
click at [991, 336] on div "Enter Tag" at bounding box center [981, 334] width 55 height 23
click at [964, 411] on div "MVP" at bounding box center [967, 415] width 20 height 16
click at [1237, 334] on img at bounding box center [1239, 335] width 12 height 12
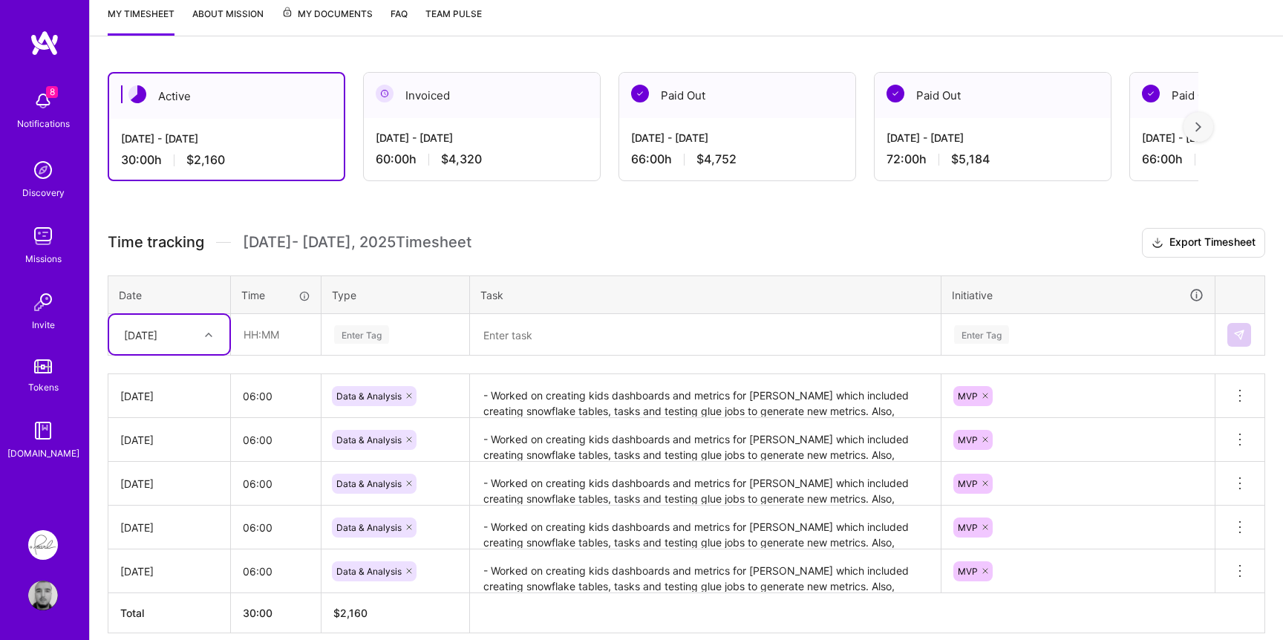
click at [180, 331] on div "[DATE]" at bounding box center [158, 334] width 82 height 25
click at [151, 530] on div "[DATE]" at bounding box center [169, 538] width 120 height 27
click at [259, 345] on input "text" at bounding box center [276, 334] width 88 height 39
type input "06:00"
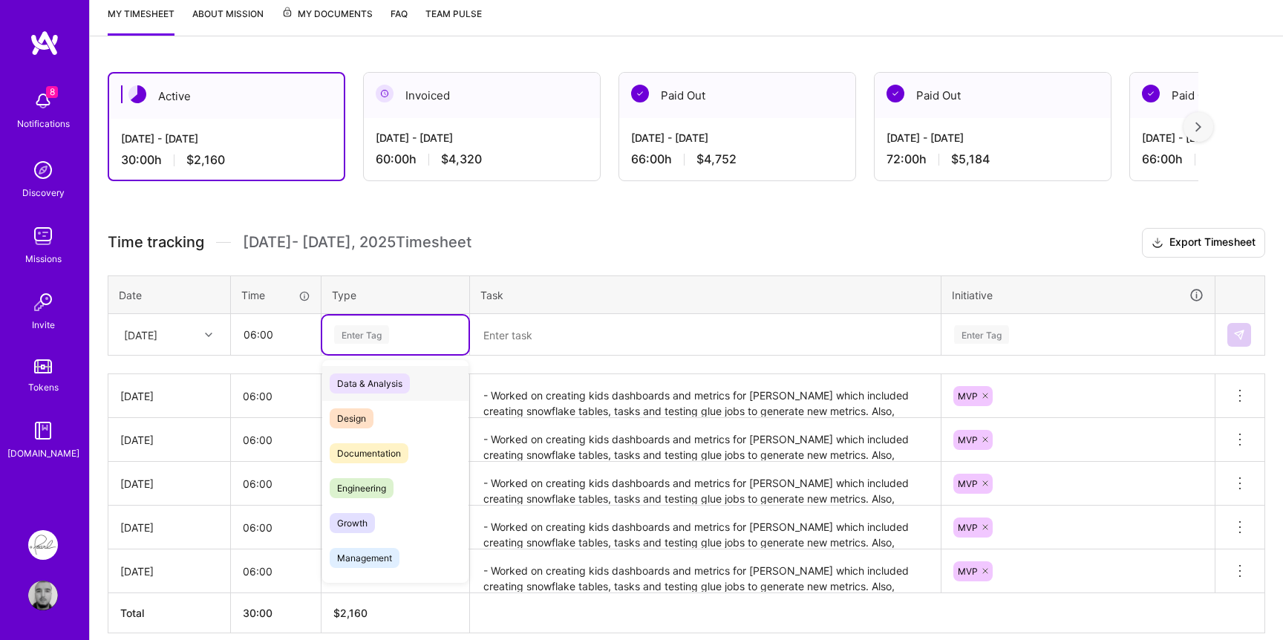
click at [378, 322] on div "Enter Tag" at bounding box center [395, 335] width 146 height 39
click at [370, 379] on span "Data & Analysis" at bounding box center [370, 384] width 80 height 20
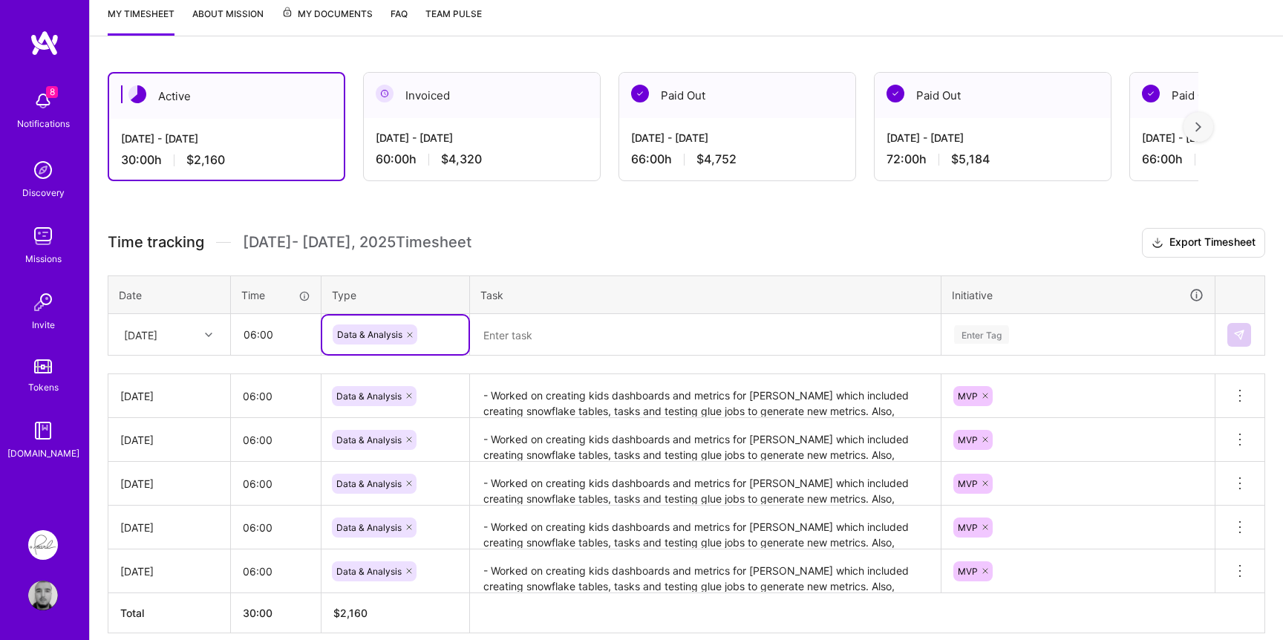
click at [546, 319] on textarea at bounding box center [706, 335] width 468 height 39
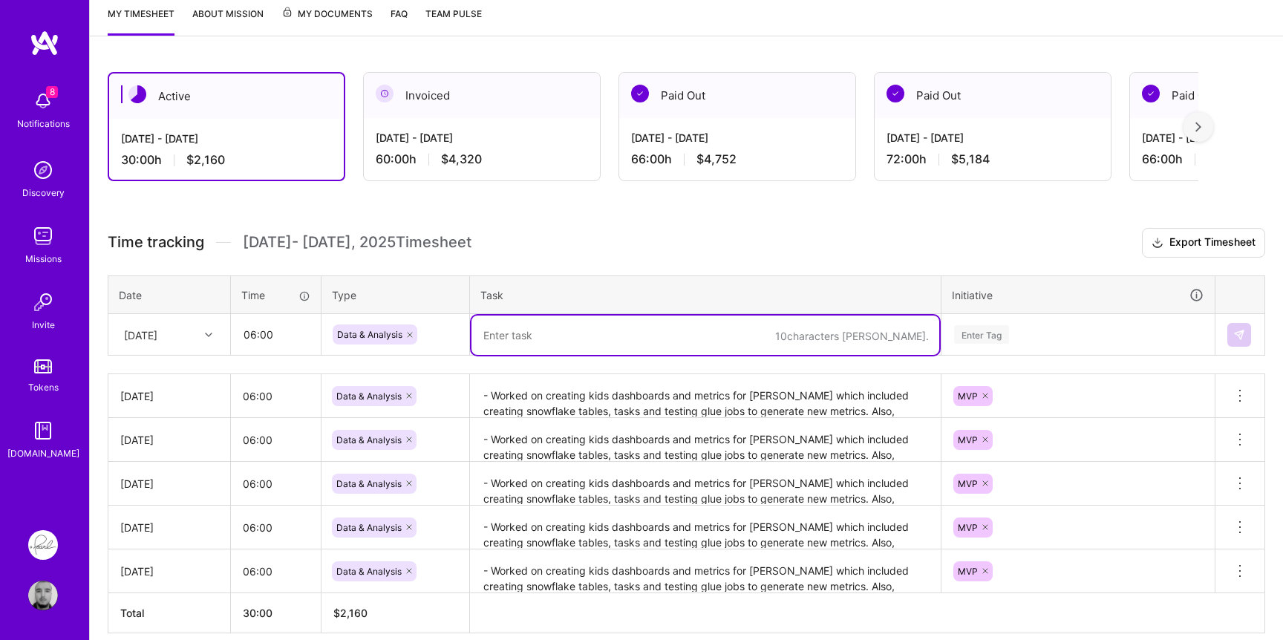
paste textarea "- Worked on creating kids dashboards and metrics for [PERSON_NAME] which includ…"
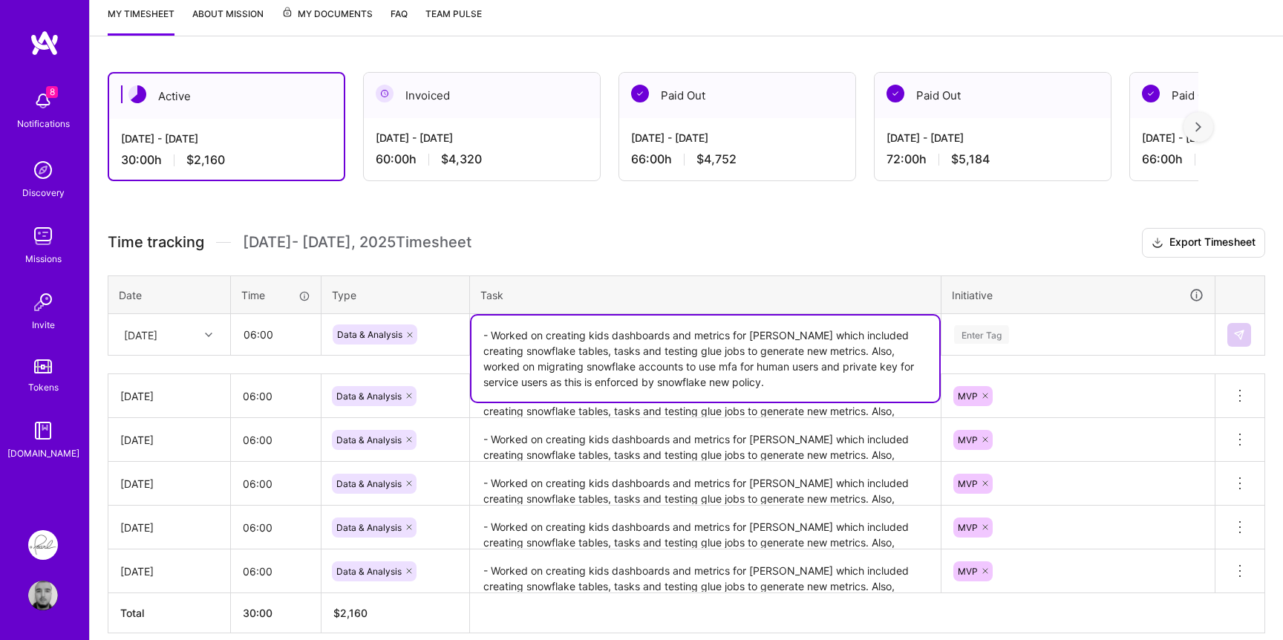
drag, startPoint x: 860, startPoint y: 350, endPoint x: 502, endPoint y: 338, distance: 358.1
click at [502, 338] on textarea "- Worked on creating kids dashboards and metrics for [PERSON_NAME] which includ…" at bounding box center [706, 359] width 468 height 86
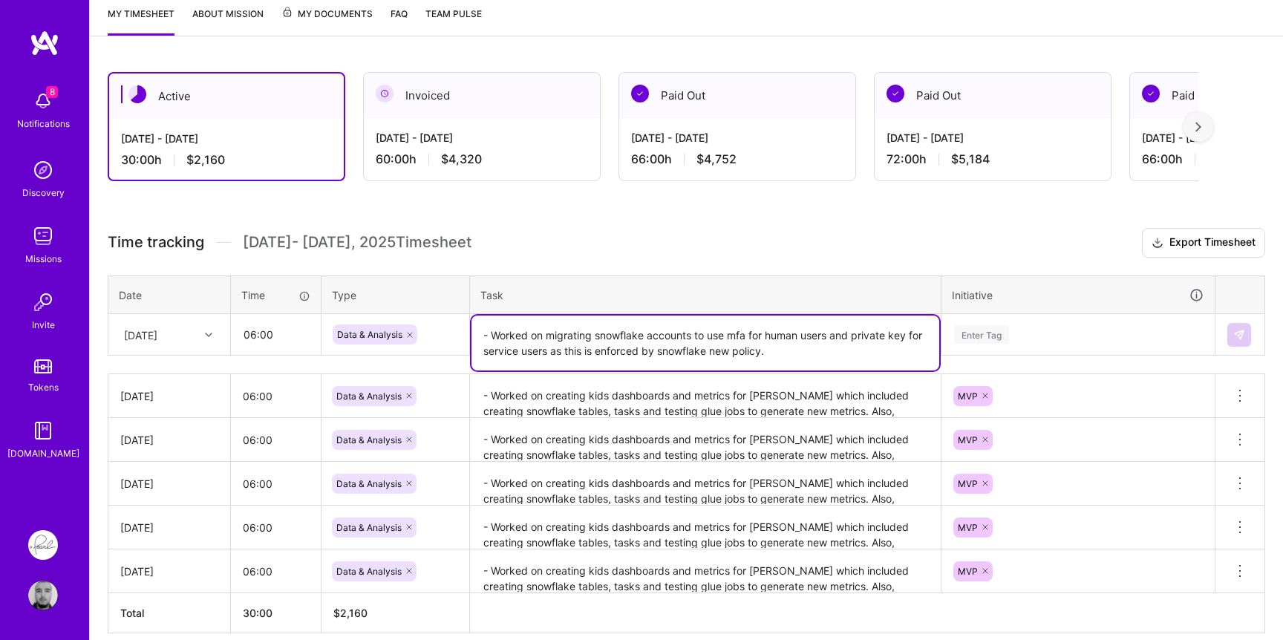
click at [792, 351] on textarea "- Worked on migrating snowflake accounts to use mfa for human users and private…" at bounding box center [706, 343] width 468 height 55
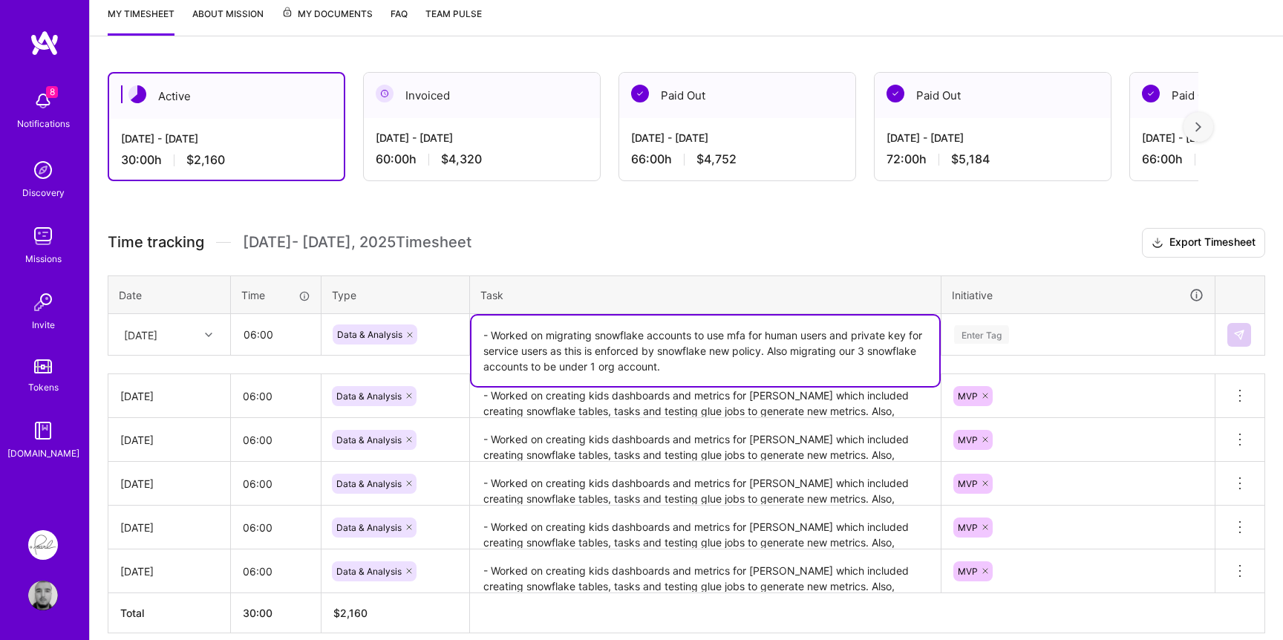
type textarea "- Worked on migrating snowflake accounts to use mfa for human users and private…"
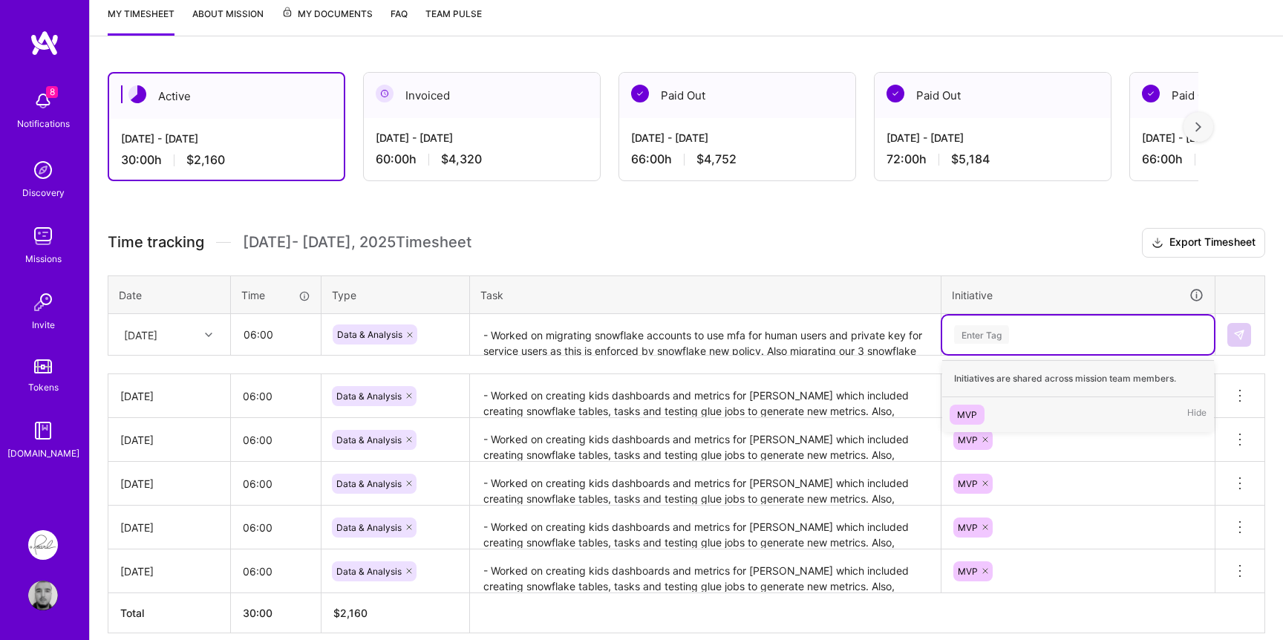
click at [1000, 342] on div "Enter Tag" at bounding box center [981, 334] width 55 height 23
click at [965, 408] on div "MVP" at bounding box center [967, 415] width 20 height 16
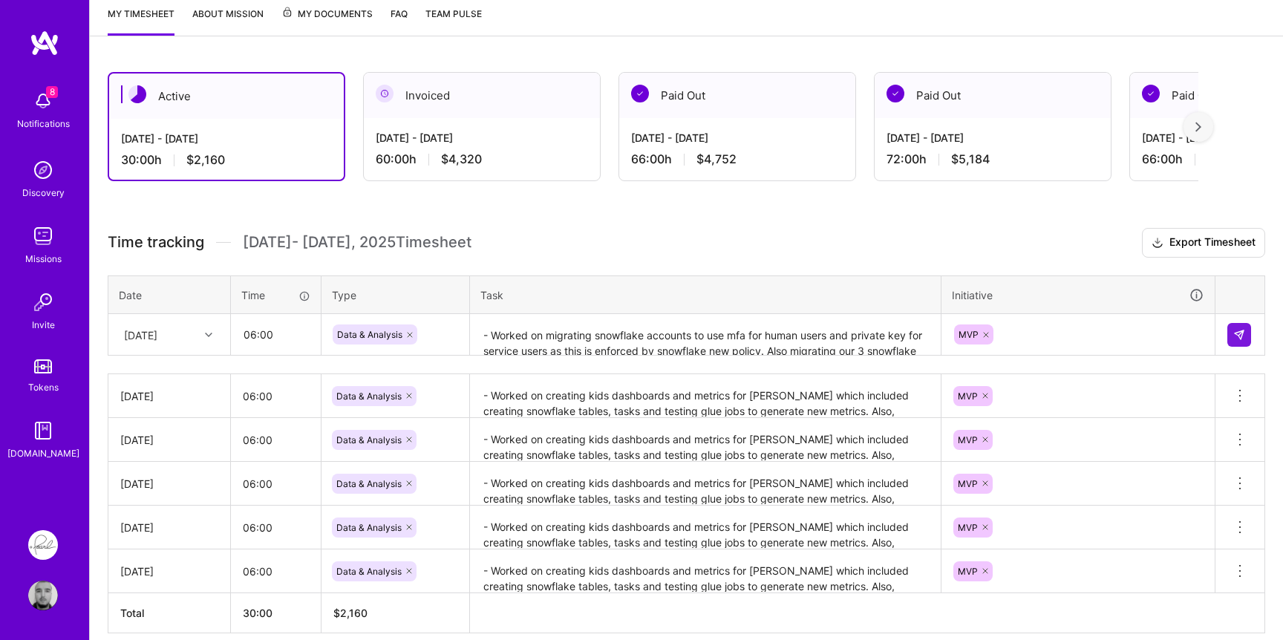
click at [973, 253] on h3 "Time tracking [DATE] - [DATE] Timesheet Export Timesheet" at bounding box center [687, 243] width 1158 height 30
click at [887, 345] on textarea "- Worked on migrating snowflake accounts to use mfa for human users and private…" at bounding box center [706, 335] width 468 height 39
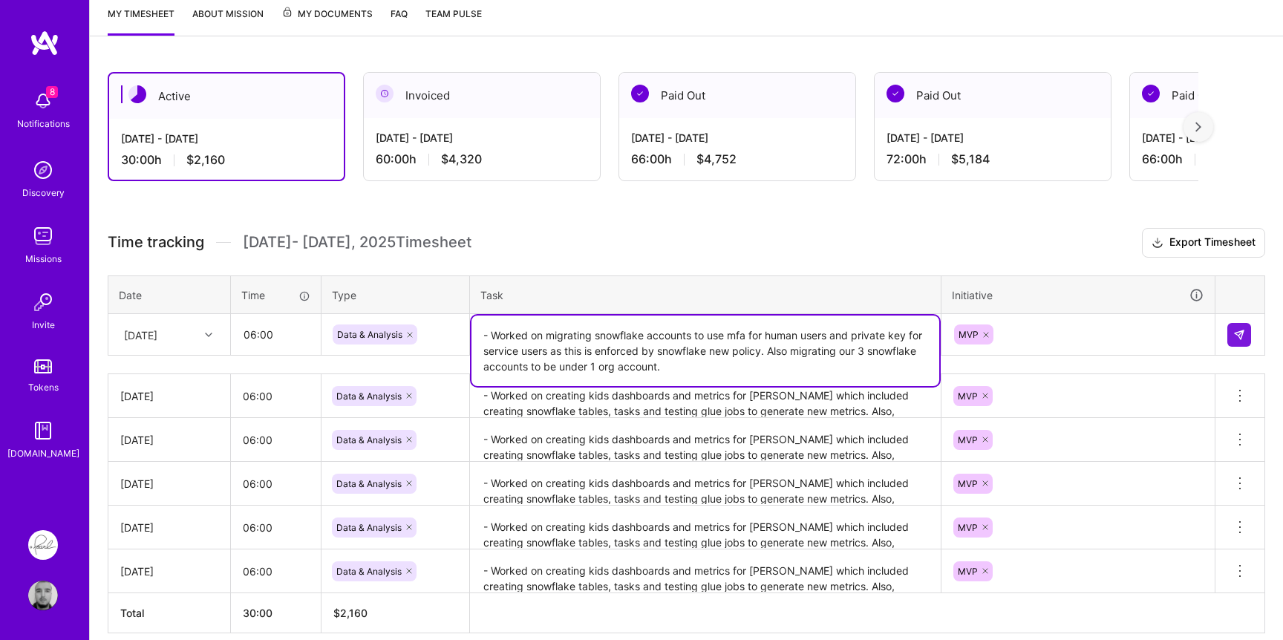
click at [809, 368] on textarea "- Worked on migrating snowflake accounts to use mfa for human users and private…" at bounding box center [706, 351] width 468 height 71
click at [925, 238] on h3 "Time tracking [DATE] - [DATE] Timesheet Export Timesheet" at bounding box center [687, 243] width 1158 height 30
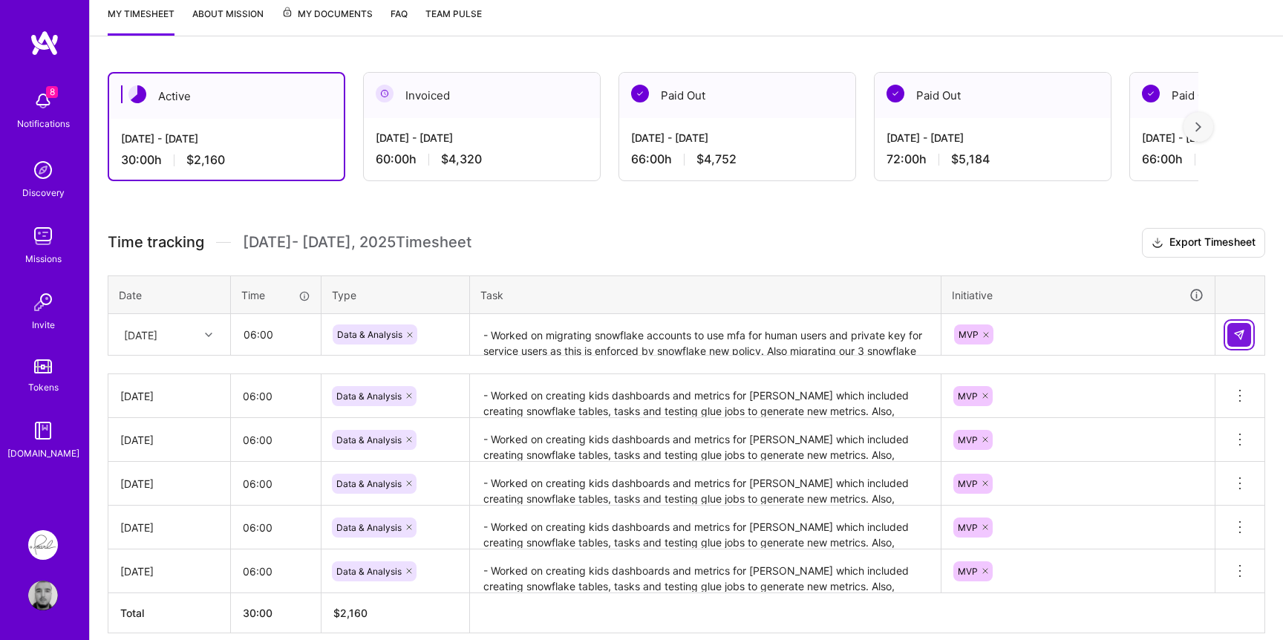
click at [1240, 342] on button at bounding box center [1239, 335] width 24 height 24
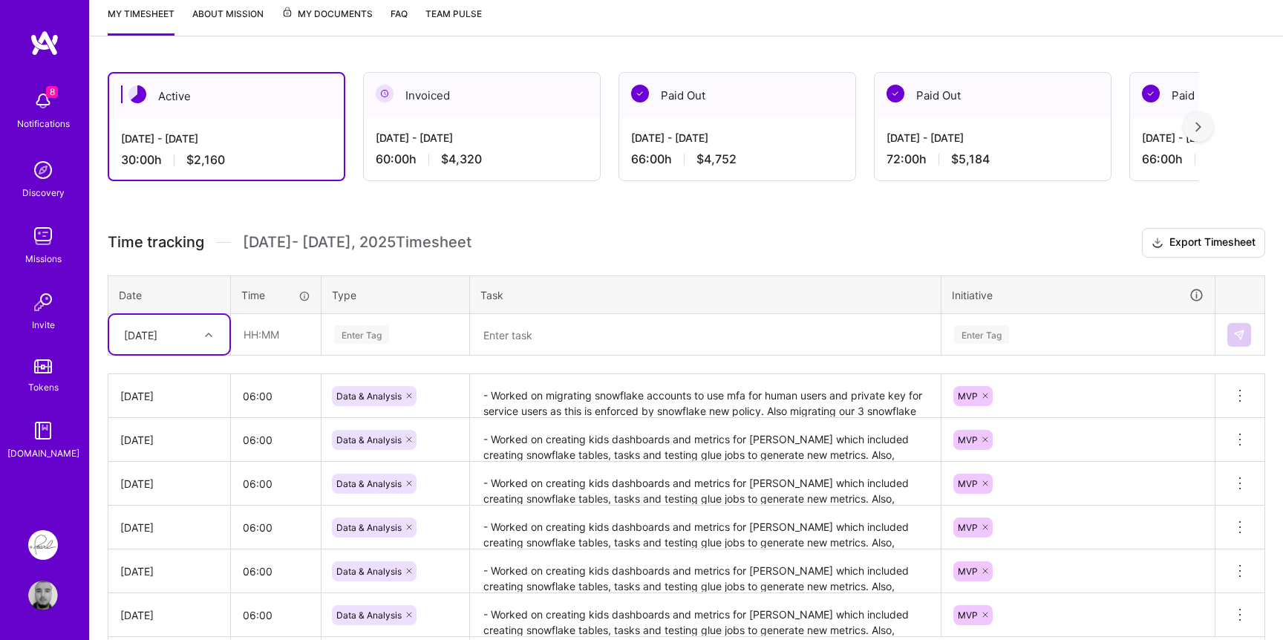
click at [188, 336] on div "[DATE]" at bounding box center [158, 334] width 82 height 25
click at [149, 562] on div "[DATE]" at bounding box center [169, 565] width 120 height 27
click at [299, 336] on input "text" at bounding box center [276, 334] width 88 height 39
type input "06:00"
click at [353, 346] on div "Enter Tag" at bounding box center [395, 335] width 146 height 39
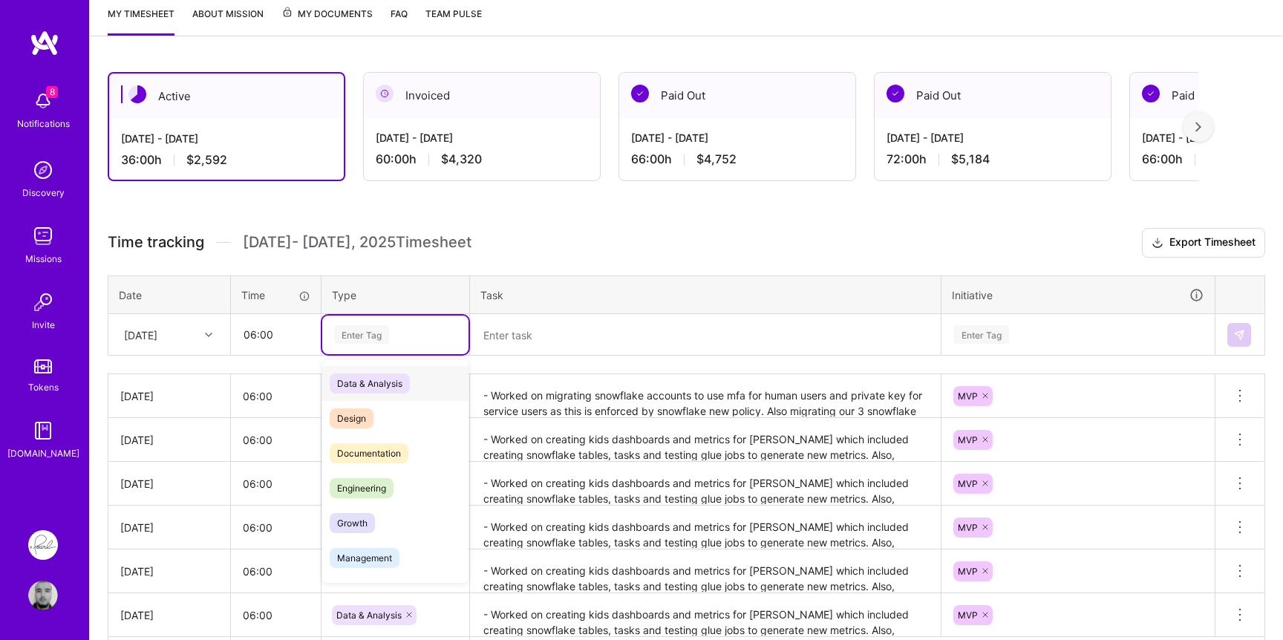
click at [354, 379] on span "Data & Analysis" at bounding box center [370, 384] width 80 height 20
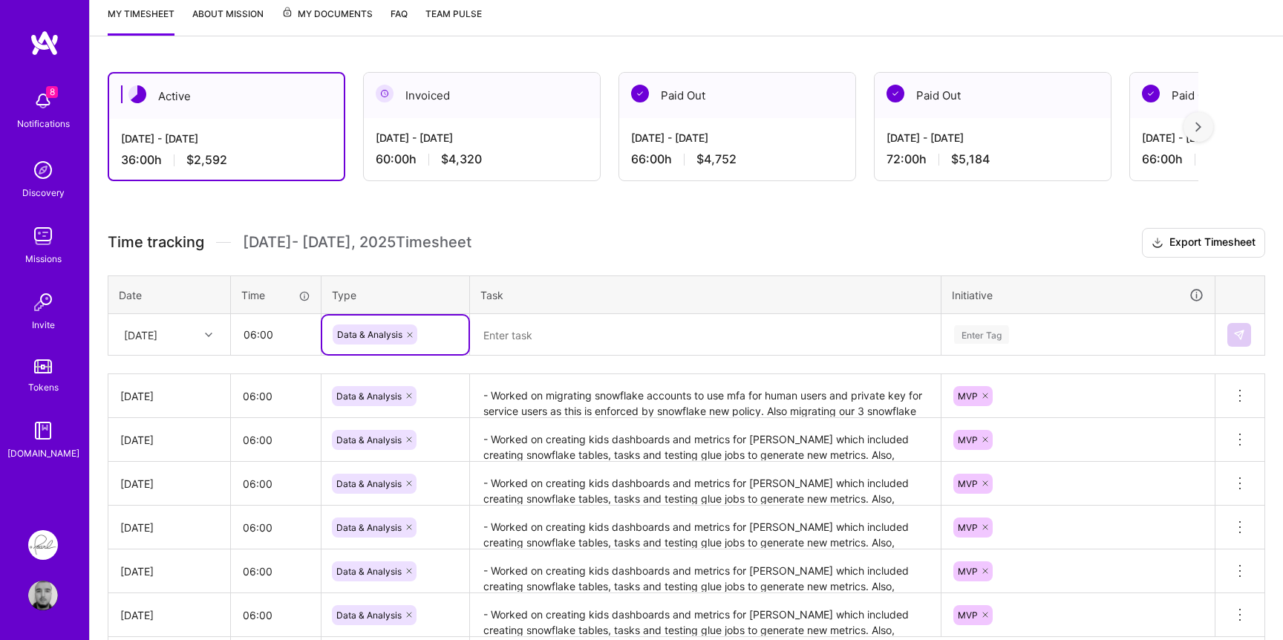
click at [567, 320] on textarea at bounding box center [706, 335] width 468 height 39
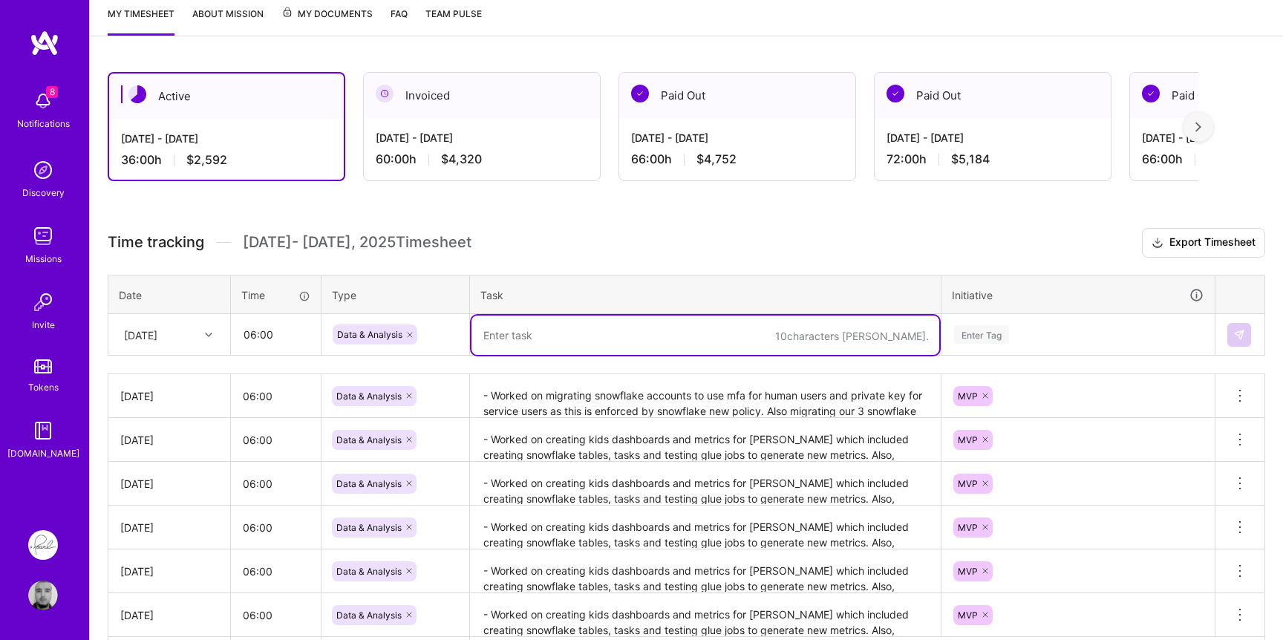
paste textarea "- Worked on migrating snowflake accounts to use mfa for human users and private…"
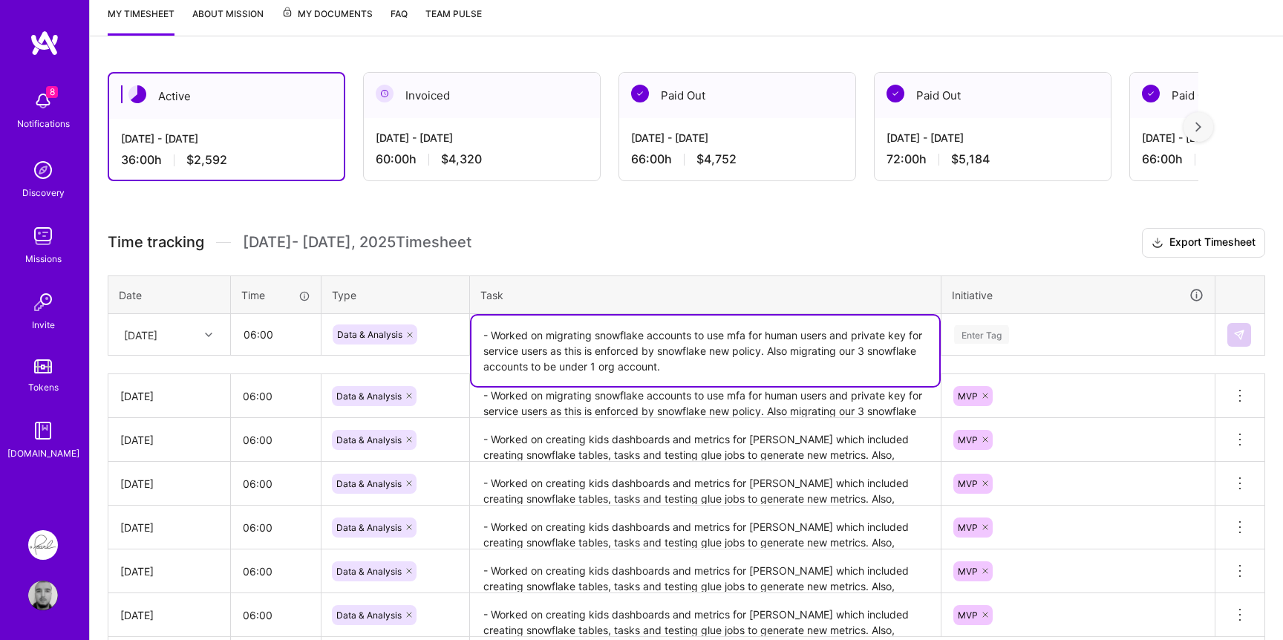
click at [648, 368] on textarea "- Worked on migrating snowflake accounts to use mfa for human users and private…" at bounding box center [706, 351] width 468 height 71
drag, startPoint x: 648, startPoint y: 368, endPoint x: 756, endPoint y: 350, distance: 109.8
click at [756, 350] on textarea "- Worked on migrating snowflake accounts to use mfa for human users and private…" at bounding box center [706, 351] width 468 height 71
click at [727, 364] on textarea "- Worked on migrating snowflake accounts to use mfa for human users and private…" at bounding box center [706, 351] width 468 height 71
click at [973, 342] on div "Enter Tag" at bounding box center [981, 334] width 55 height 23
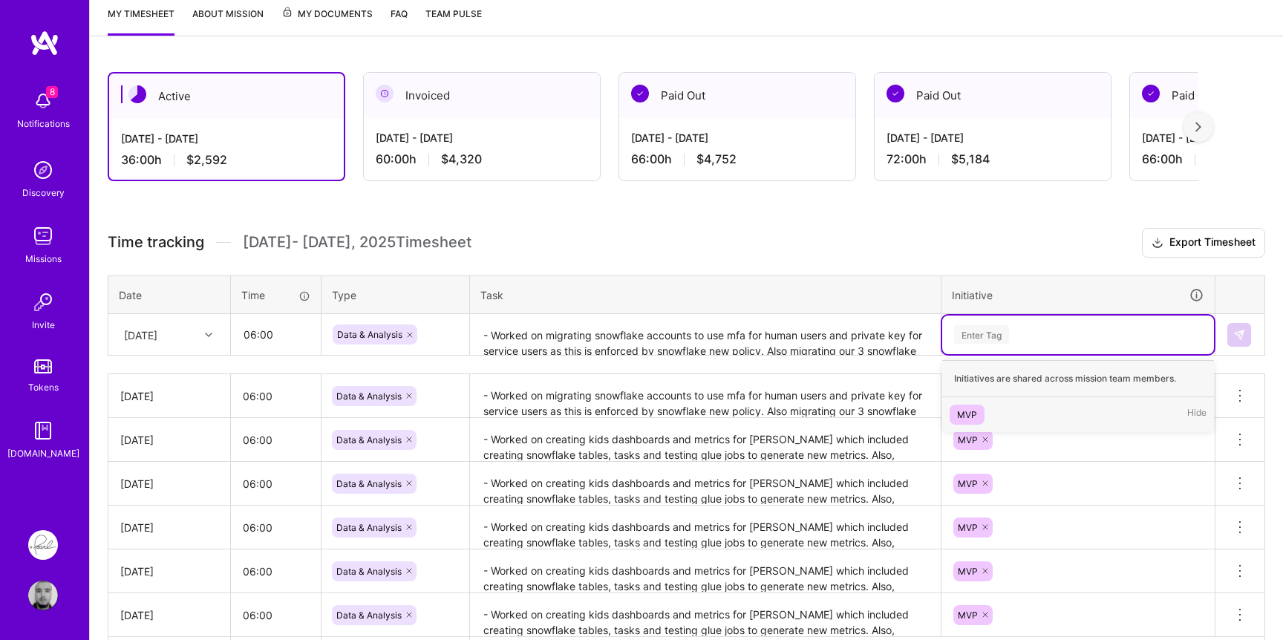
click at [968, 408] on div "MVP" at bounding box center [967, 415] width 20 height 16
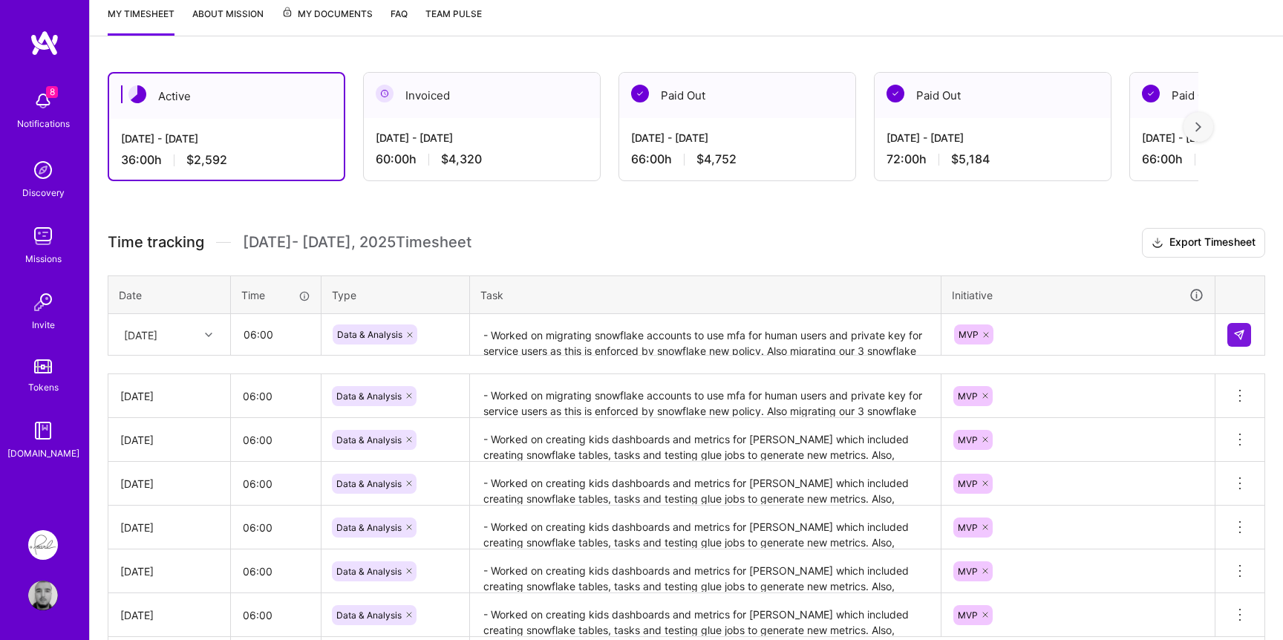
click at [805, 251] on h3 "Time tracking [DATE] - [DATE] Timesheet Export Timesheet" at bounding box center [687, 243] width 1158 height 30
click at [790, 333] on textarea "- Worked on migrating snowflake accounts to use mfa for human users and private…" at bounding box center [706, 335] width 468 height 39
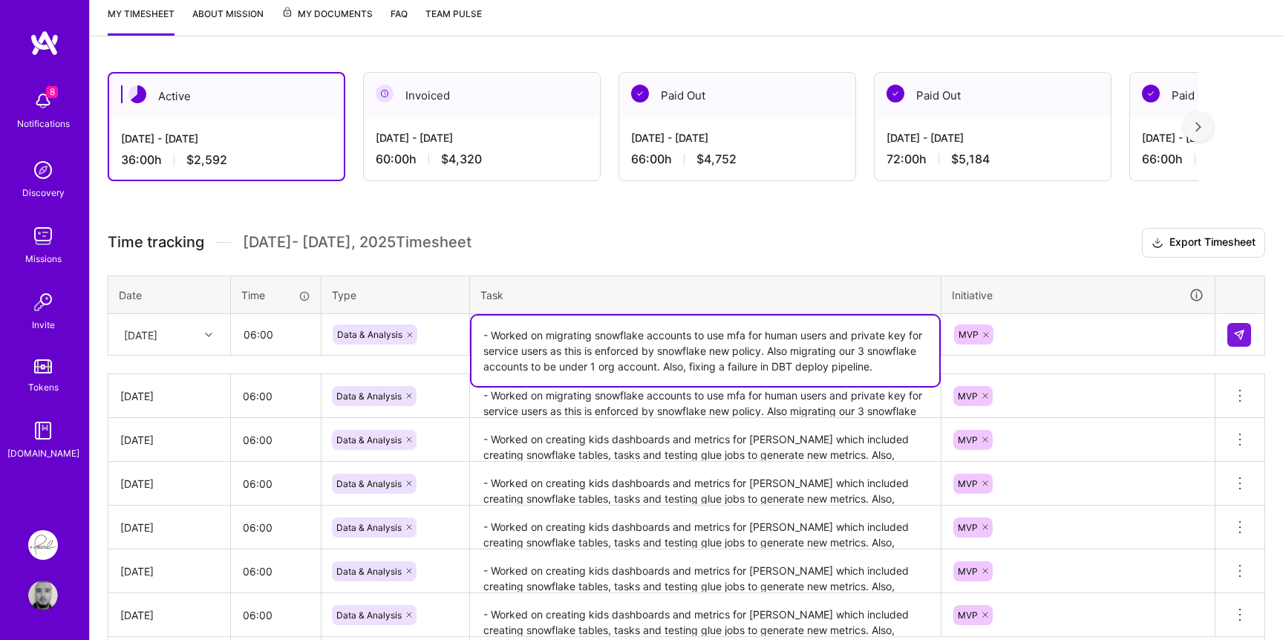
click at [703, 366] on textarea "- Worked on migrating snowflake accounts to use mfa for human users and private…" at bounding box center [706, 351] width 468 height 71
click at [632, 355] on textarea "- Worked on migrating snowflake accounts to use mfa for human users and private…" at bounding box center [706, 351] width 468 height 71
click at [707, 356] on textarea "- Worked on migrating snowflake accounts to use mfa for human users and private…" at bounding box center [706, 351] width 468 height 71
click at [707, 362] on textarea "- Worked on migrating snowflake accounts to use mfa for human users and private…" at bounding box center [706, 351] width 468 height 71
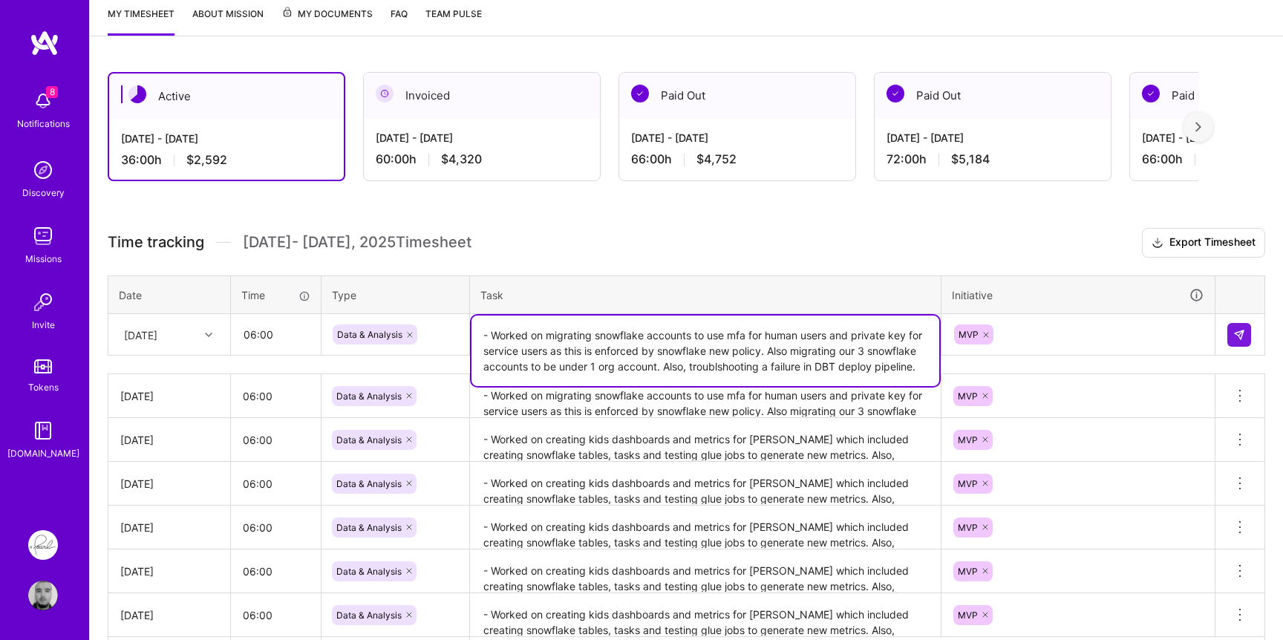
click at [707, 362] on textarea "- Worked on migrating snowflake accounts to use mfa for human users and private…" at bounding box center [706, 351] width 468 height 71
paste textarea "e"
type textarea "- Worked on migrating snowflake accounts to use mfa for human users and private…"
click at [1101, 337] on div "MVP" at bounding box center [1078, 334] width 251 height 23
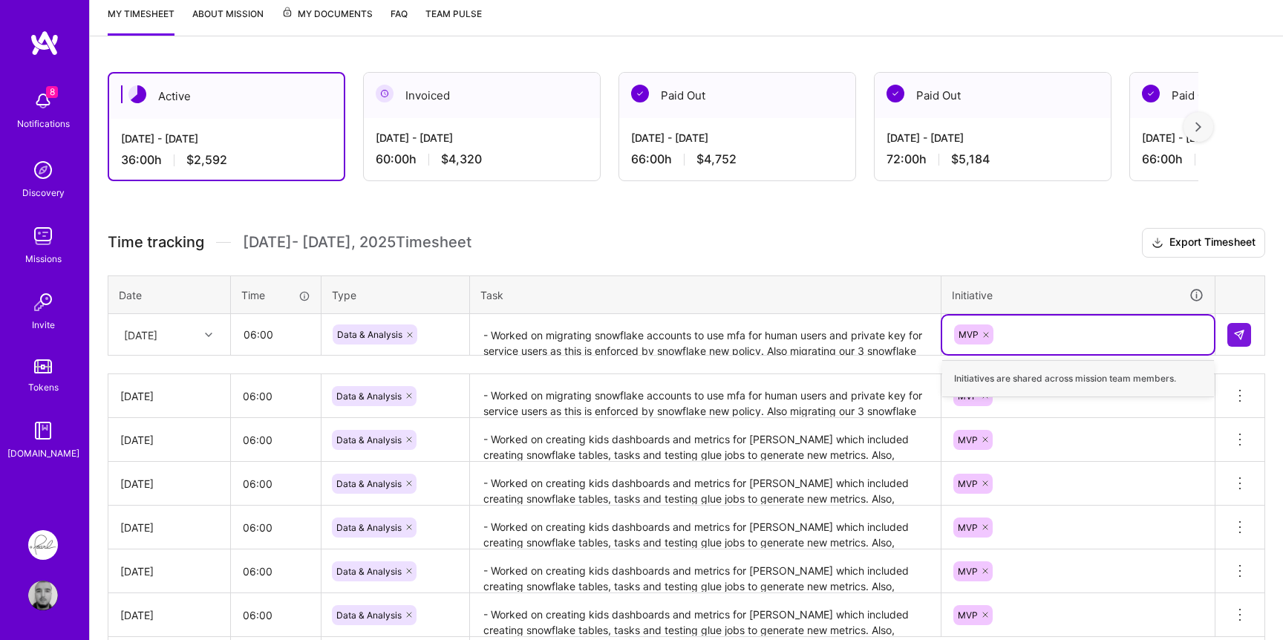
click at [1074, 241] on h3 "Time tracking [DATE] - [DATE] Timesheet Export Timesheet" at bounding box center [687, 243] width 1158 height 30
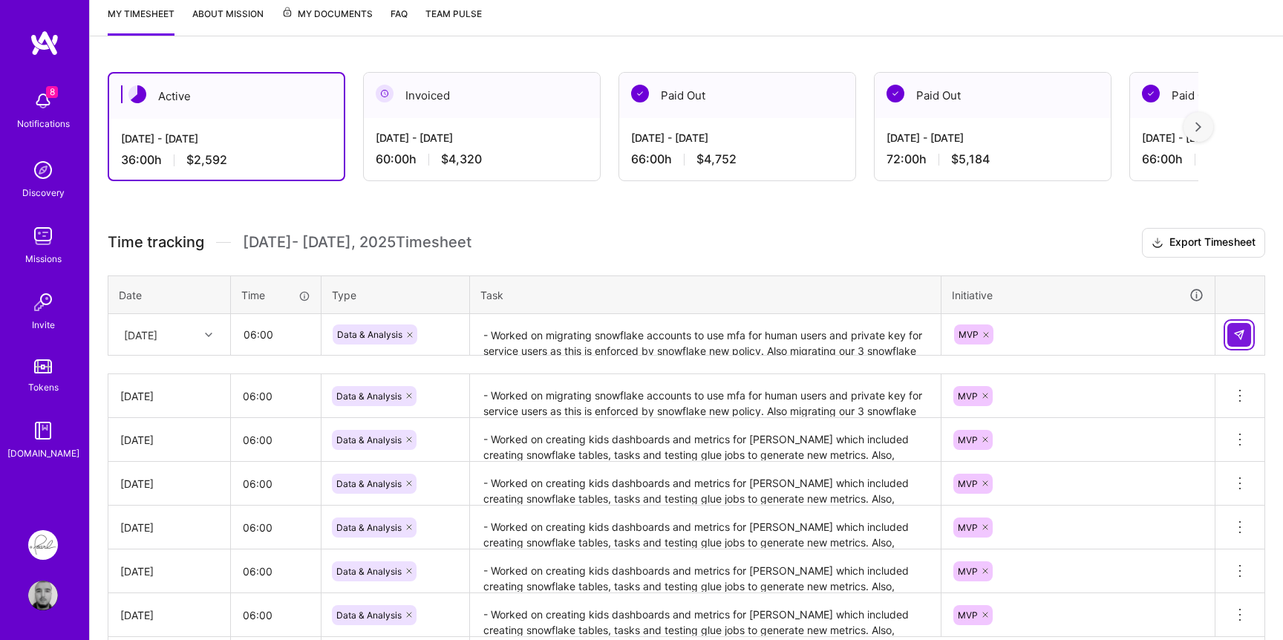
click at [1235, 327] on button at bounding box center [1239, 335] width 24 height 24
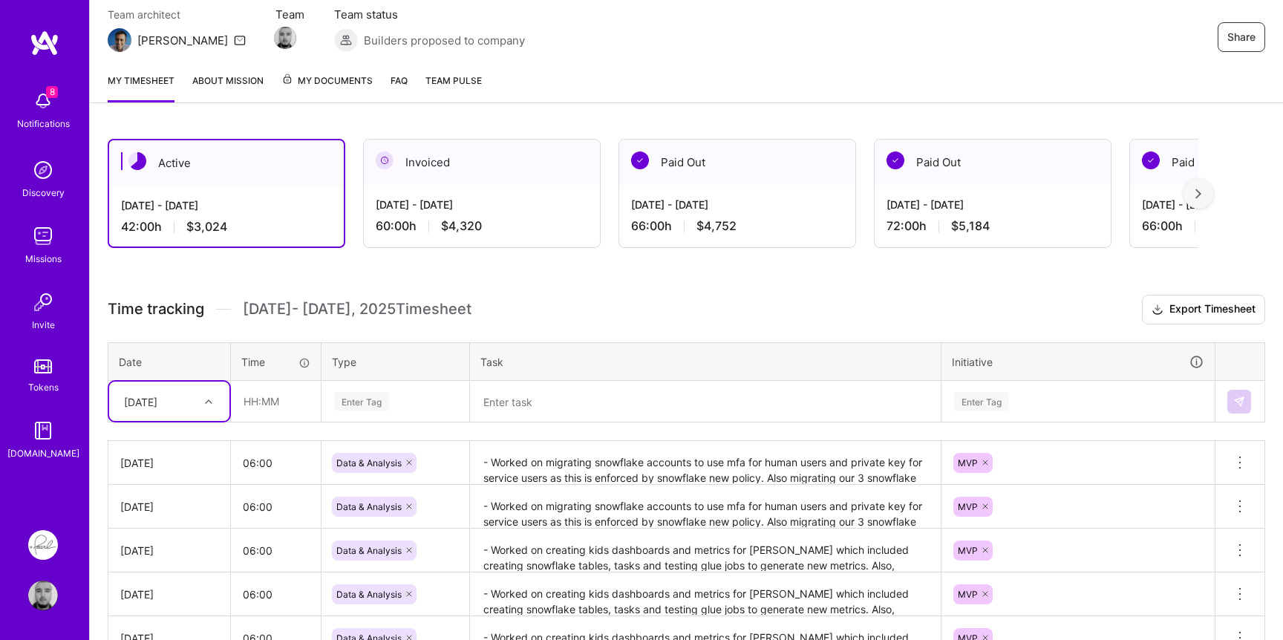
scroll to position [94, 0]
